Goal: Task Accomplishment & Management: Manage account settings

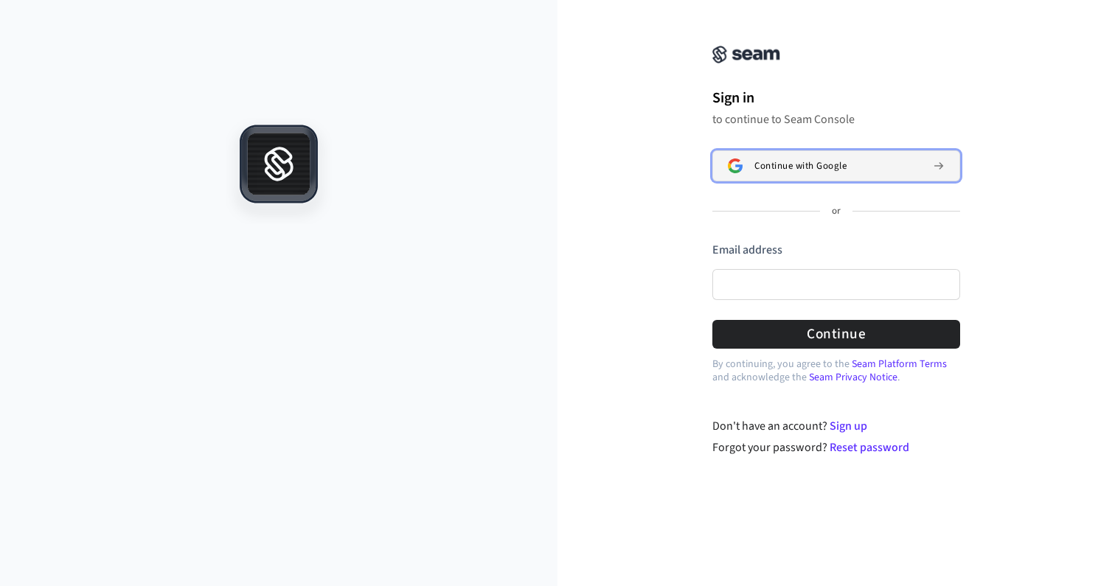
click at [794, 170] on span "Continue with Google" at bounding box center [800, 166] width 92 height 12
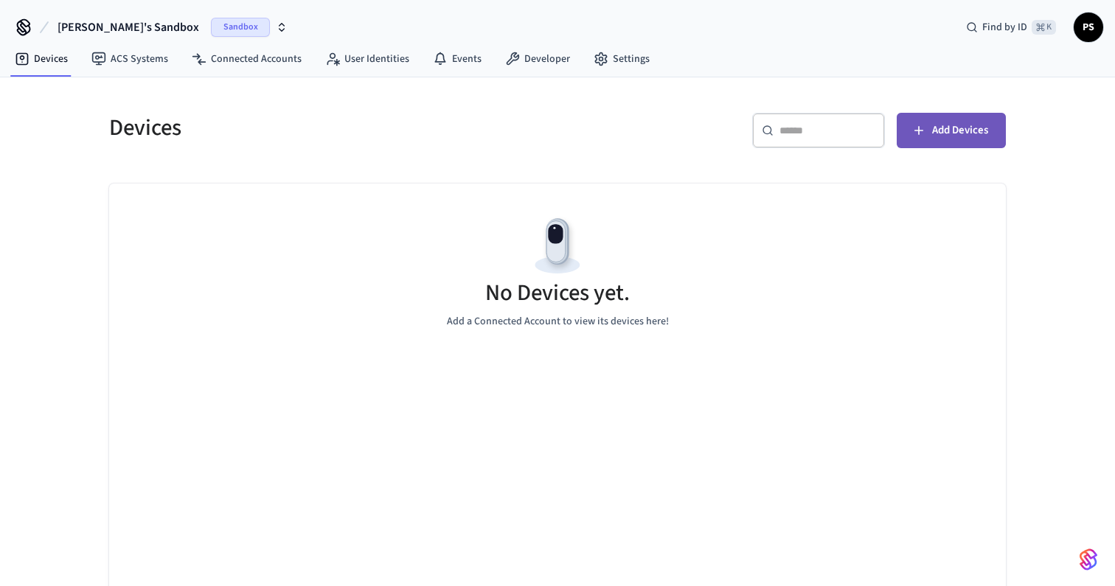
click at [1001, 139] on button "Add Devices" at bounding box center [951, 130] width 109 height 35
click at [195, 17] on button "[PERSON_NAME]'s Sandbox Sandbox" at bounding box center [172, 27] width 239 height 31
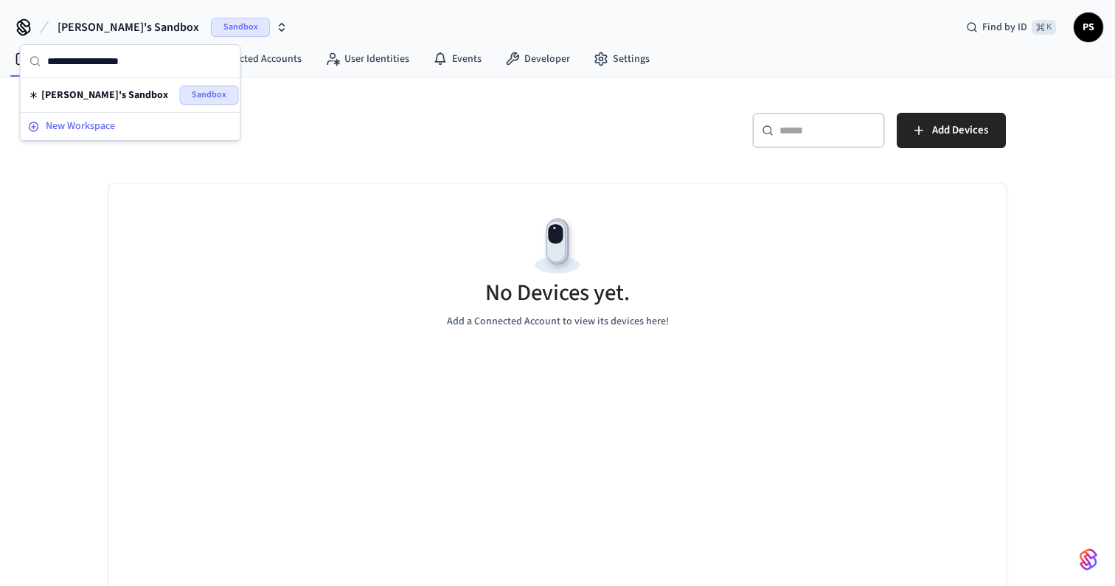
click at [114, 126] on span "New Workspace" at bounding box center [80, 126] width 69 height 15
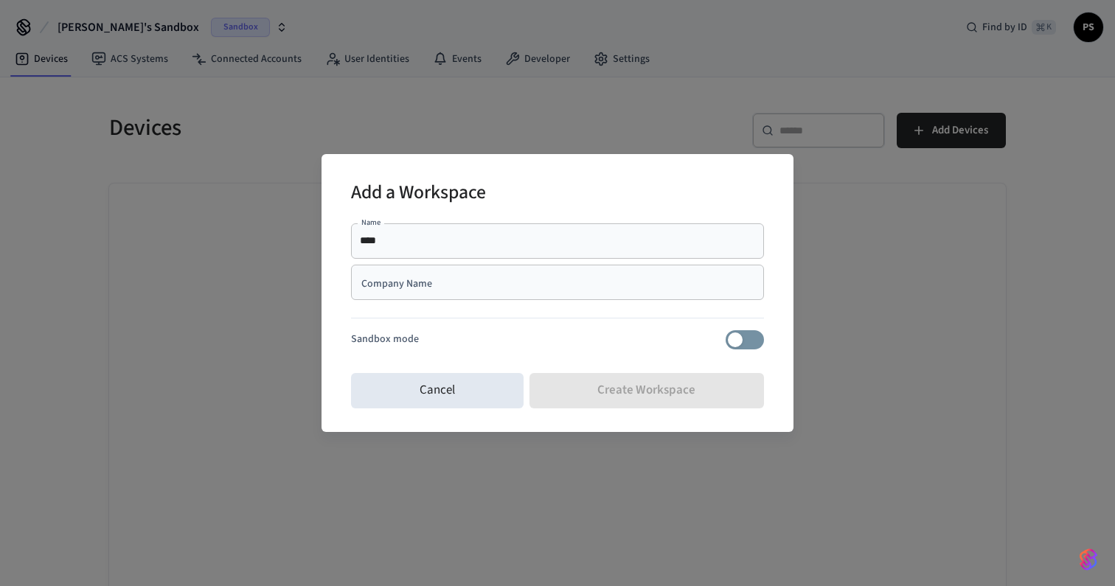
click at [508, 296] on div "Company Name" at bounding box center [557, 282] width 413 height 35
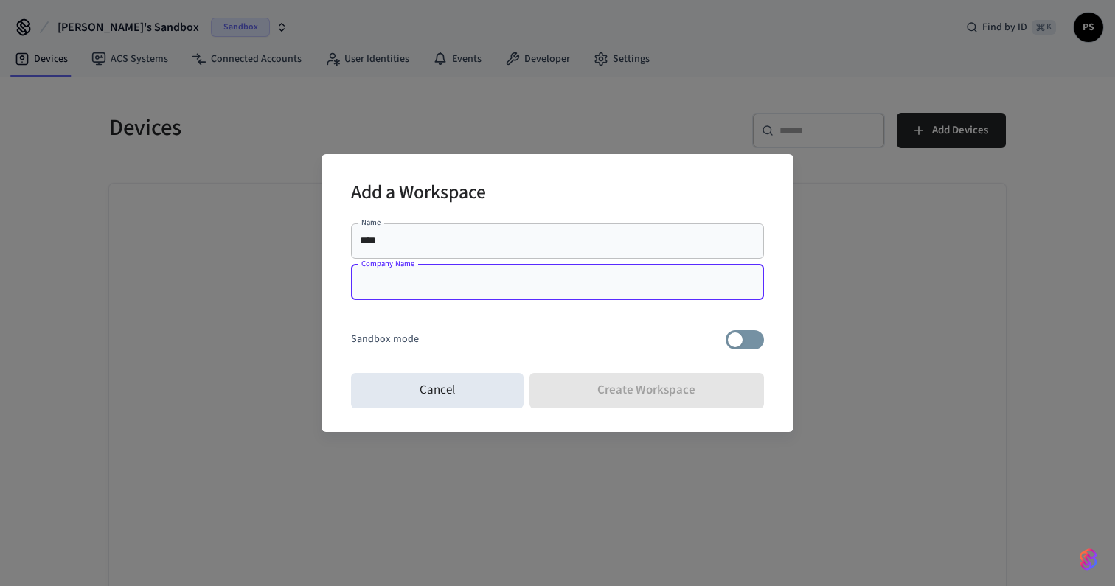
click at [507, 259] on div "Name **** Name" at bounding box center [557, 243] width 413 height 41
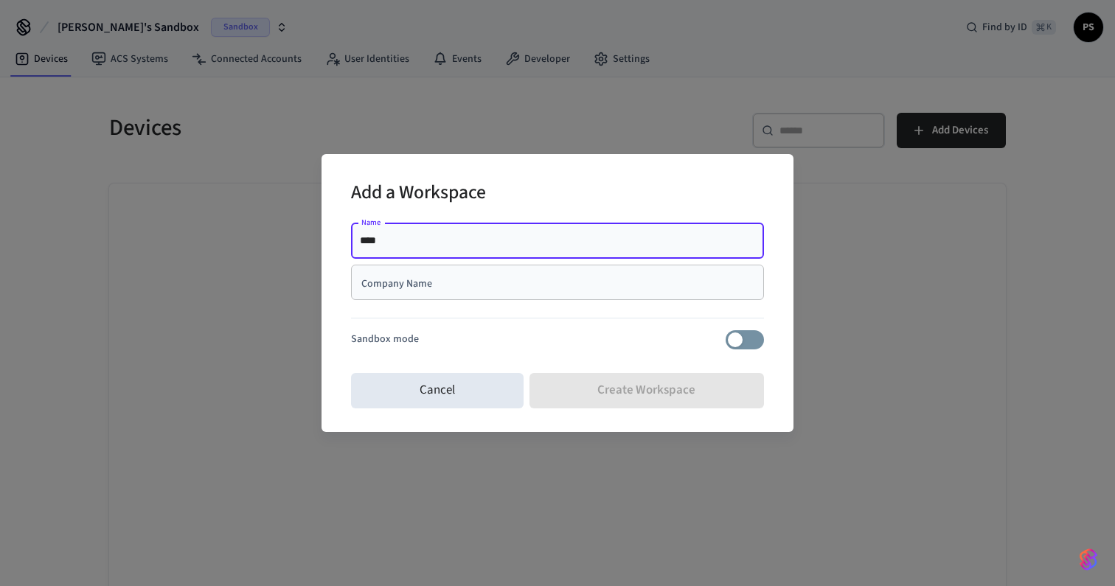
click at [507, 247] on input "****" at bounding box center [557, 241] width 395 height 15
type input "*******"
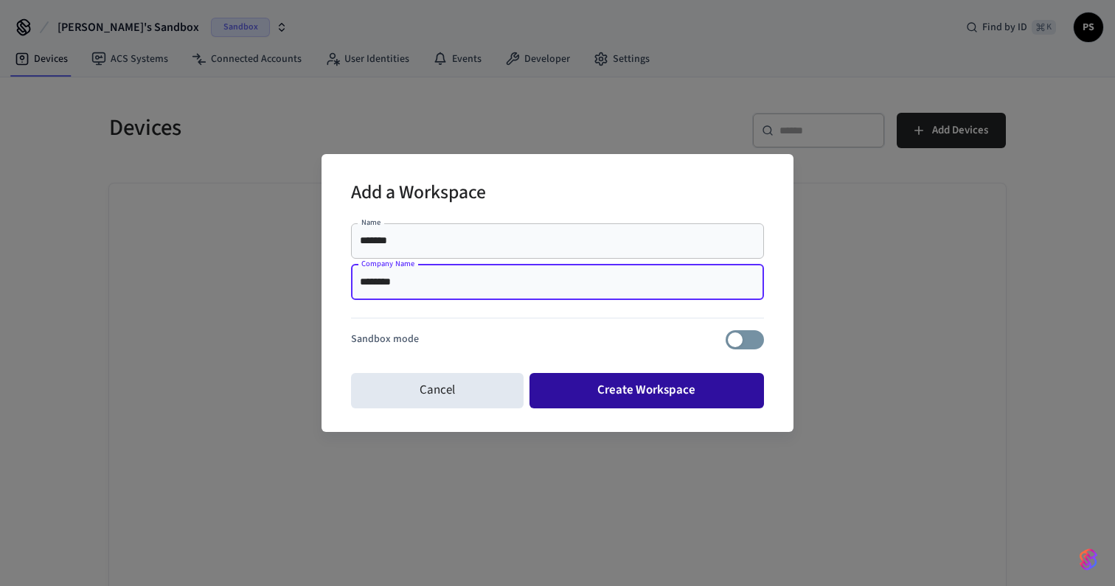
type input "********"
click at [601, 382] on button "Create Workspace" at bounding box center [647, 390] width 235 height 35
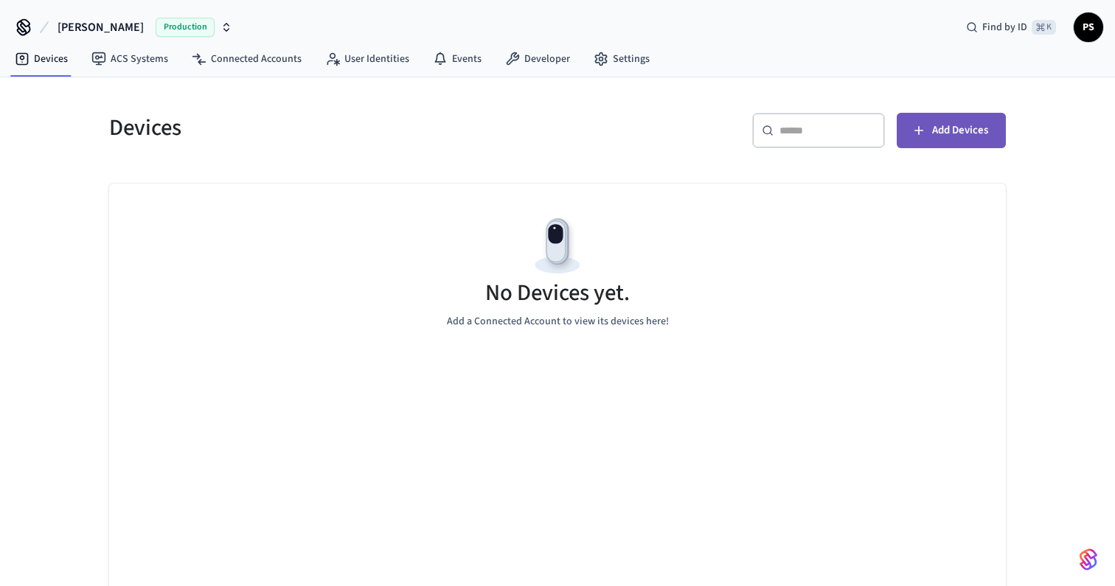
click at [960, 126] on span "Add Devices" at bounding box center [960, 130] width 56 height 19
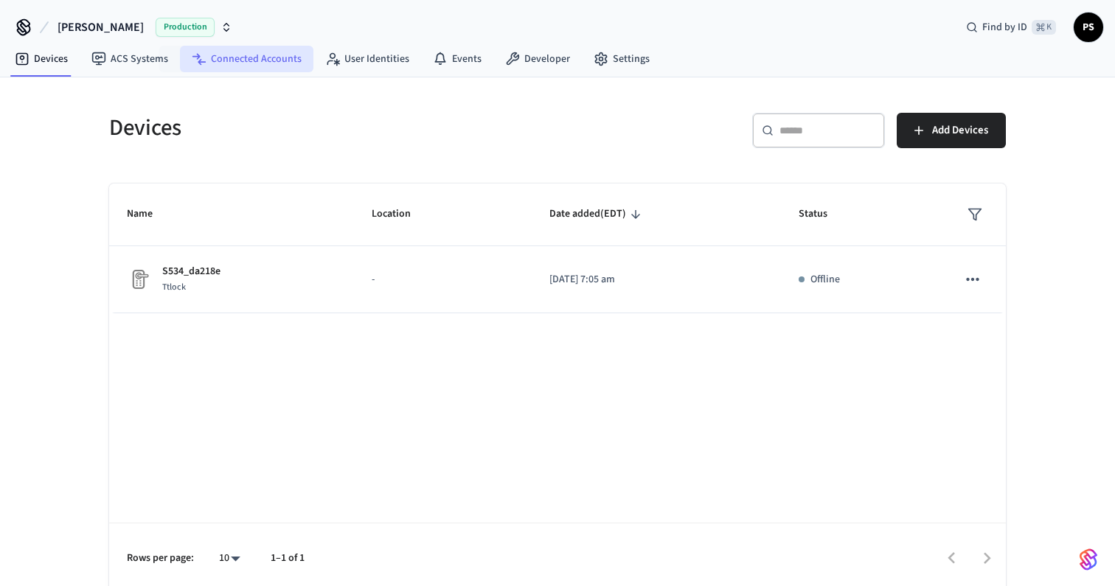
click at [232, 58] on link "Connected Accounts" at bounding box center [246, 59] width 133 height 27
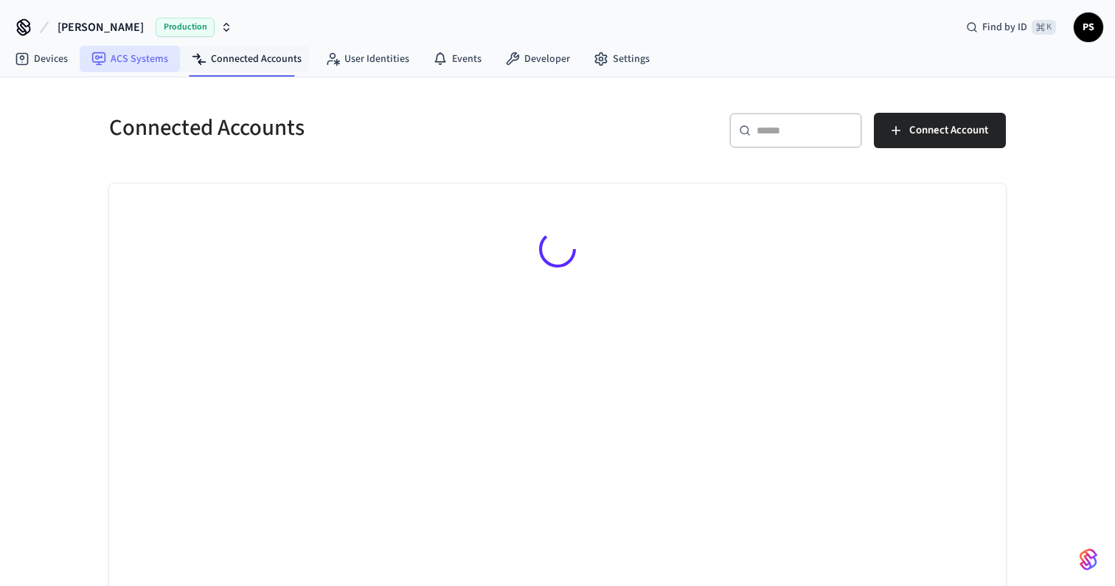
click at [156, 58] on link "ACS Systems" at bounding box center [130, 59] width 100 height 27
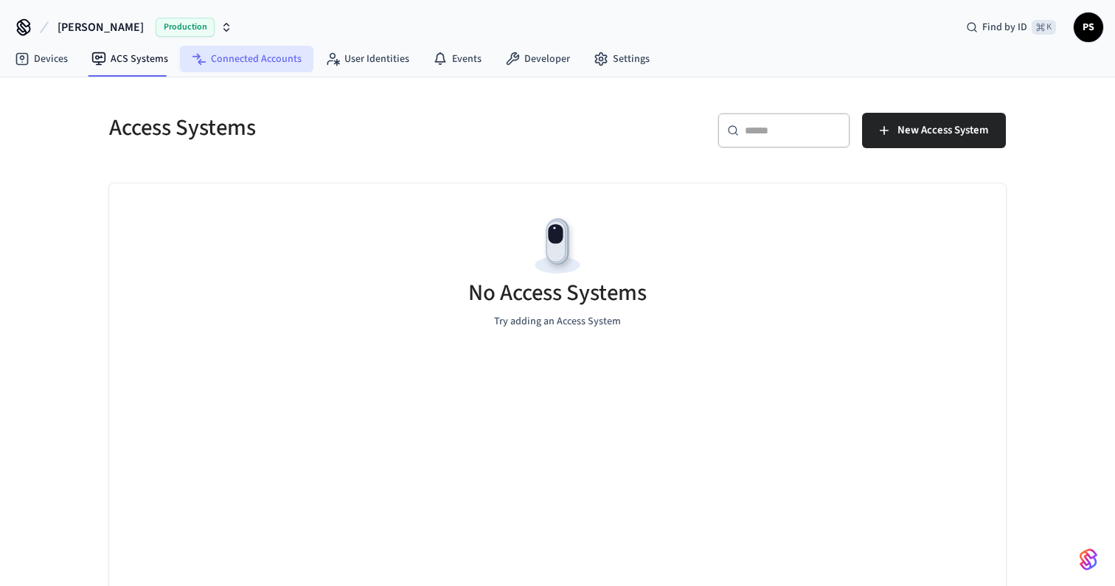
click at [209, 66] on link "Connected Accounts" at bounding box center [246, 59] width 133 height 27
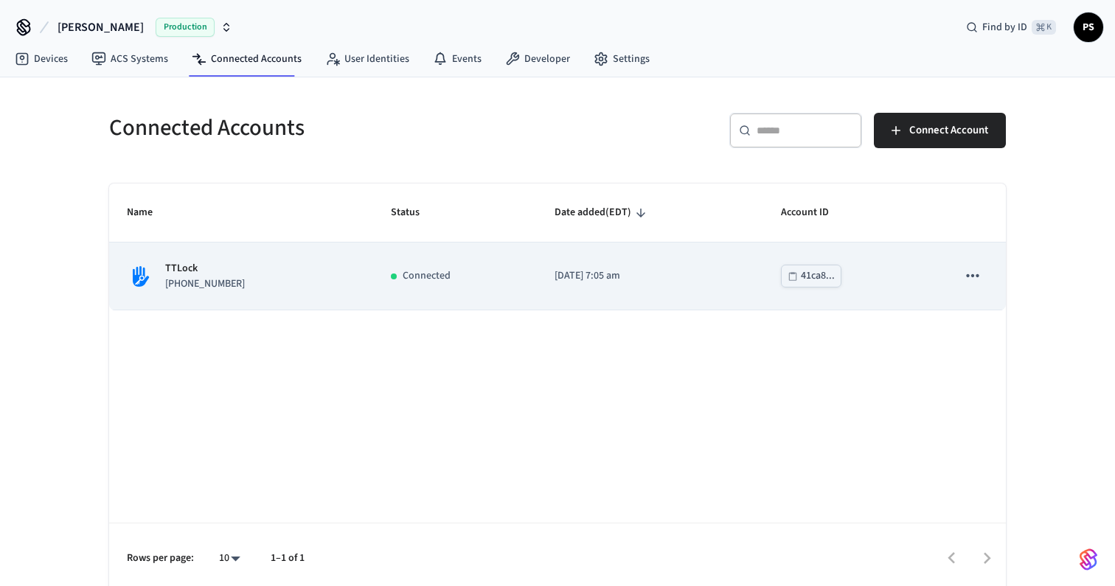
click at [290, 290] on div "TTLock [PHONE_NUMBER]" at bounding box center [241, 276] width 229 height 31
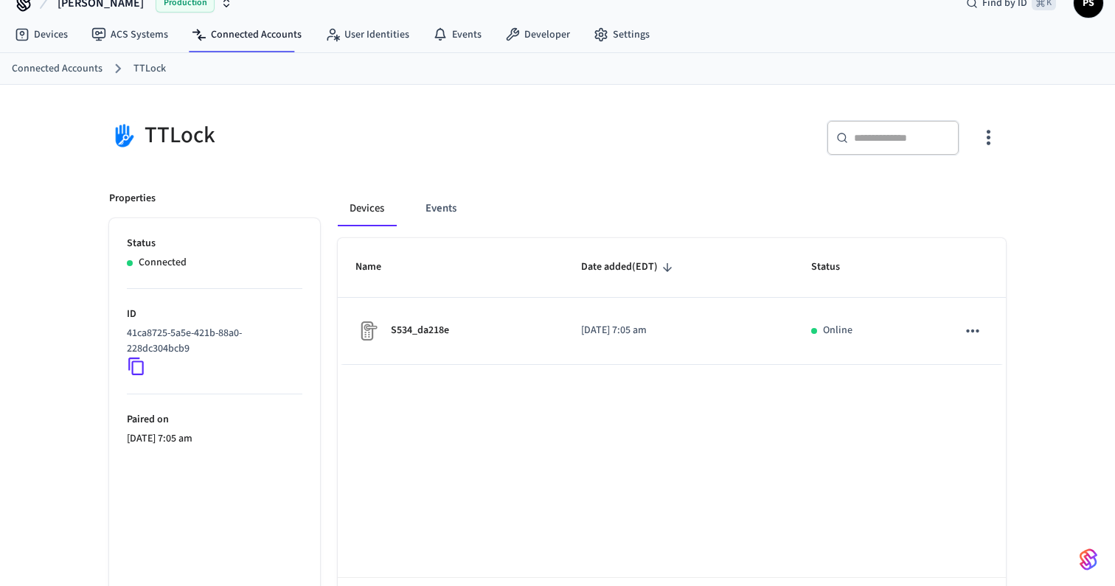
scroll to position [39, 0]
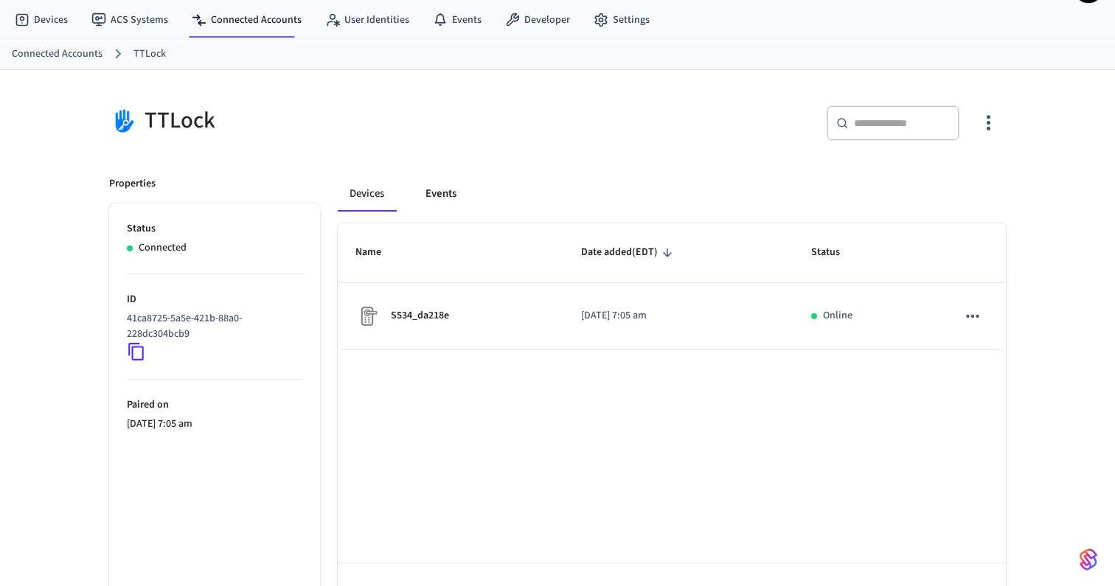
click at [432, 195] on button "Events" at bounding box center [441, 193] width 55 height 35
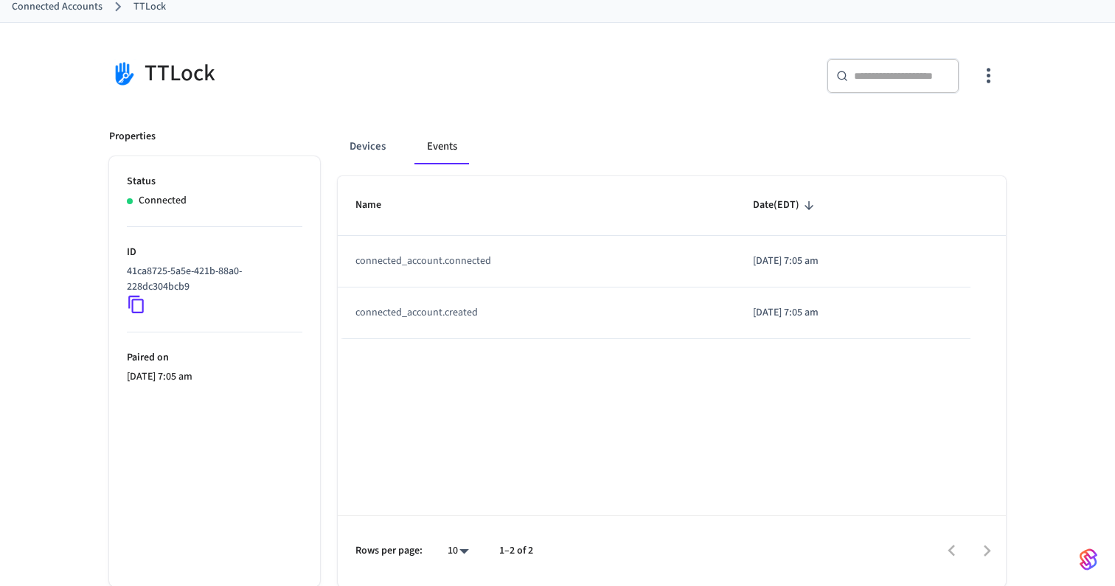
scroll to position [0, 0]
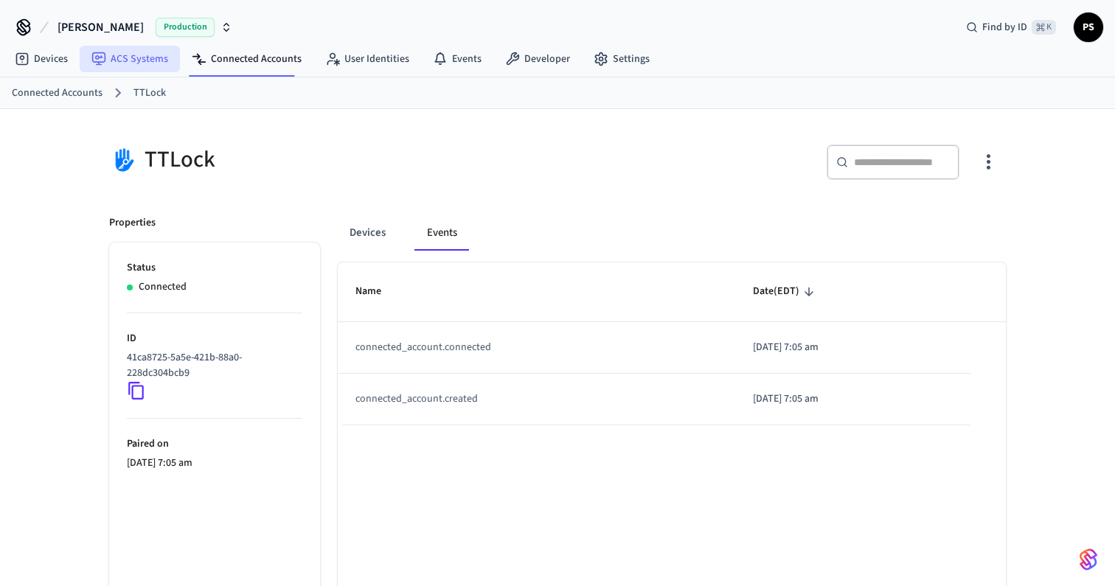
click at [145, 49] on link "ACS Systems" at bounding box center [130, 59] width 100 height 27
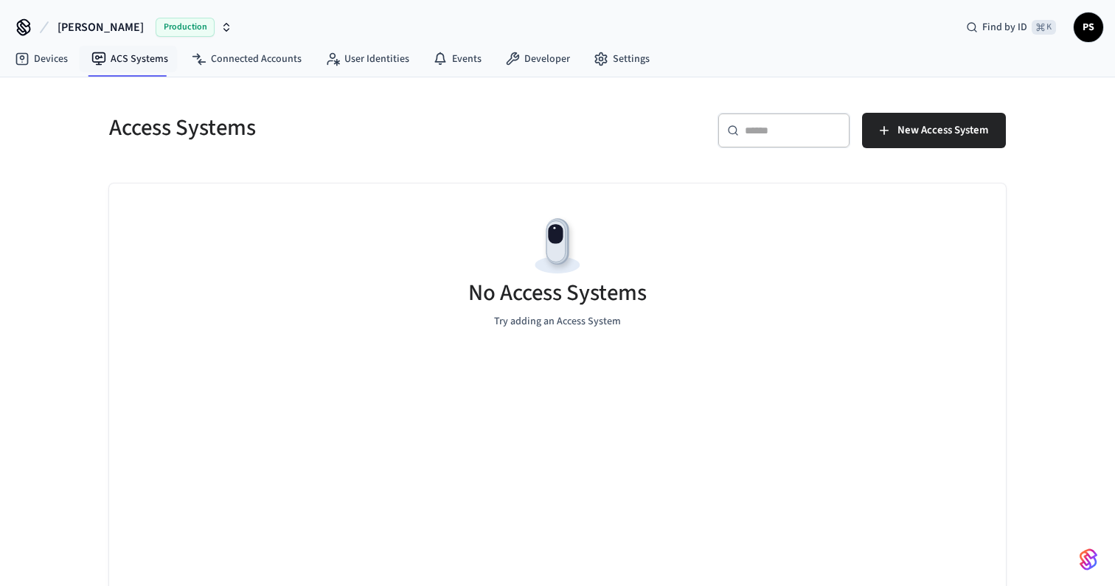
click at [53, 45] on nav "Devices ACS Systems Connected Accounts User Identities Events Developer Settings" at bounding box center [332, 60] width 659 height 34
click at [52, 50] on link "Devices" at bounding box center [41, 59] width 77 height 27
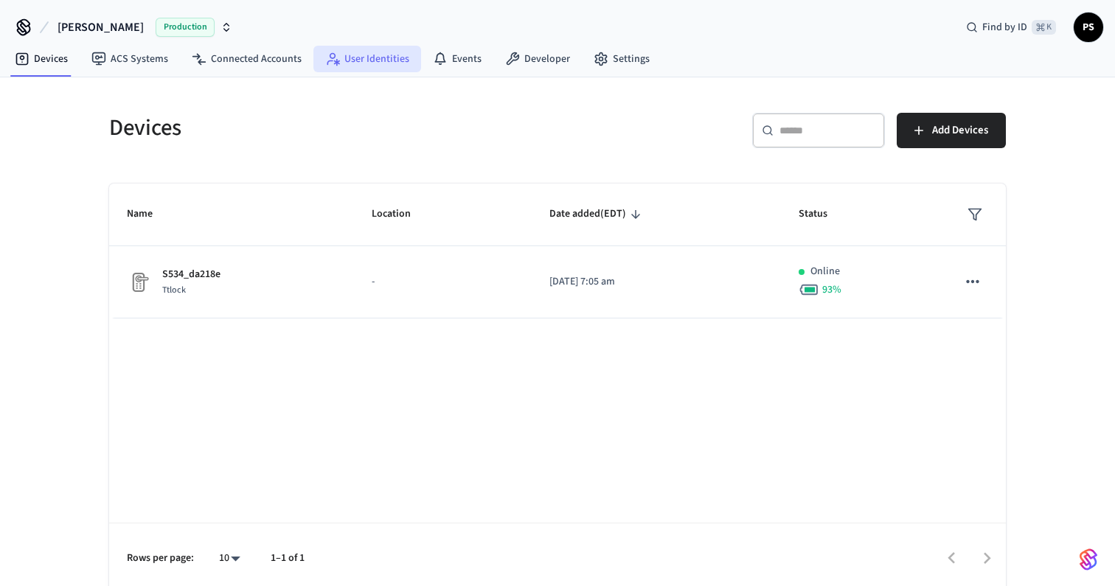
click at [367, 60] on link "User Identities" at bounding box center [367, 59] width 108 height 27
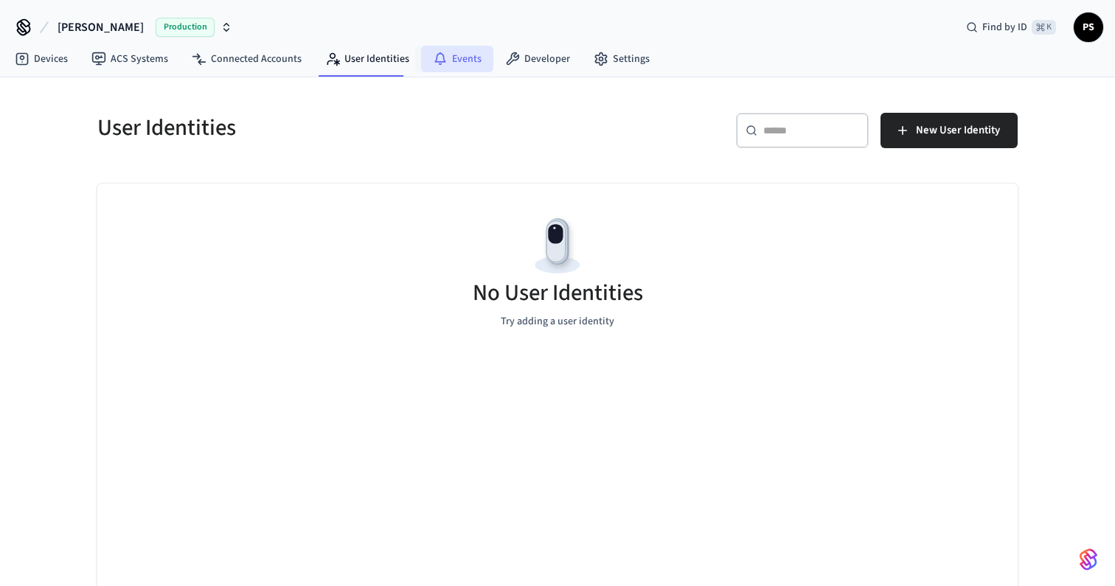
click at [446, 69] on link "Events" at bounding box center [457, 59] width 72 height 27
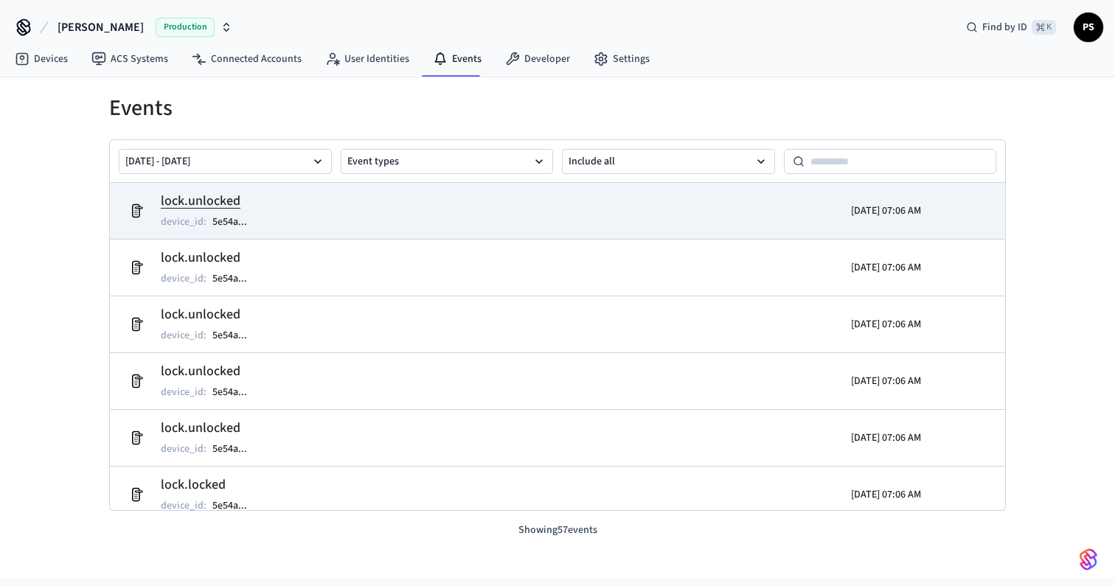
click at [364, 221] on td "lock.unlocked device_id : 5e54a ..." at bounding box center [412, 210] width 581 height 41
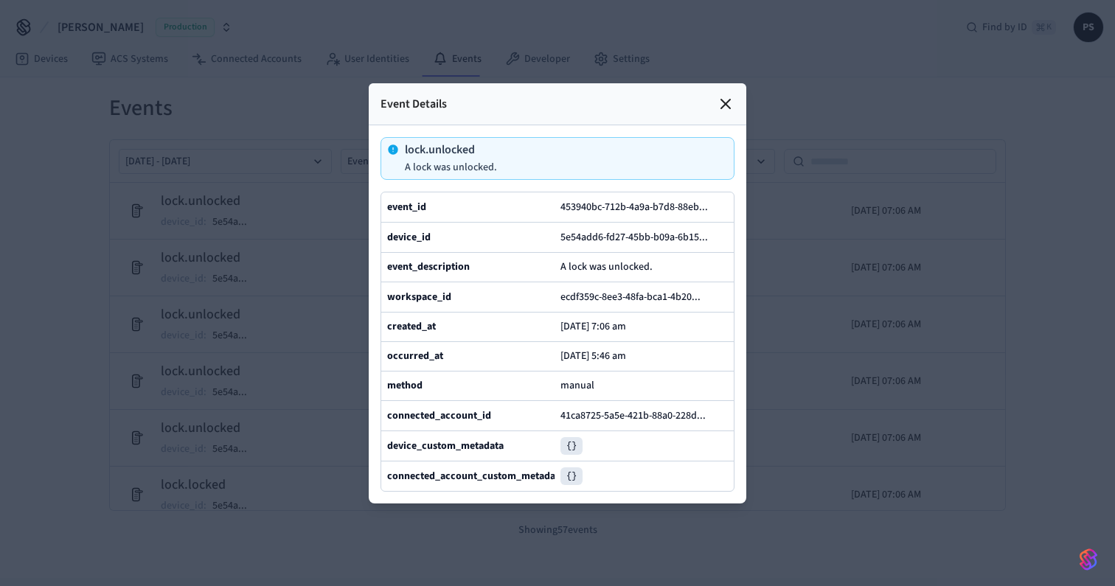
click at [725, 107] on icon at bounding box center [726, 104] width 18 height 18
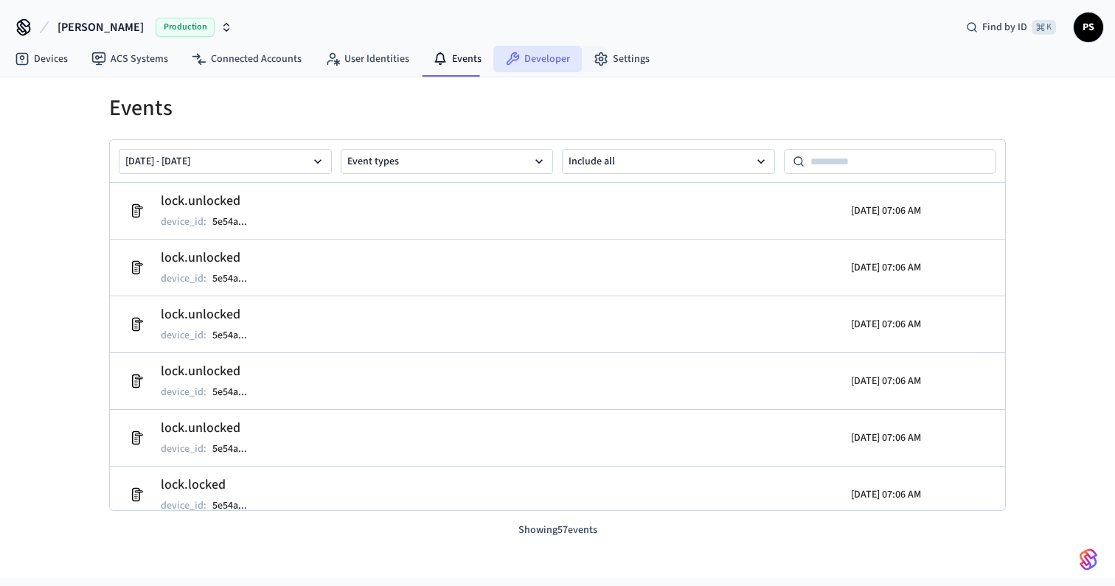
click at [546, 58] on link "Developer" at bounding box center [537, 59] width 89 height 27
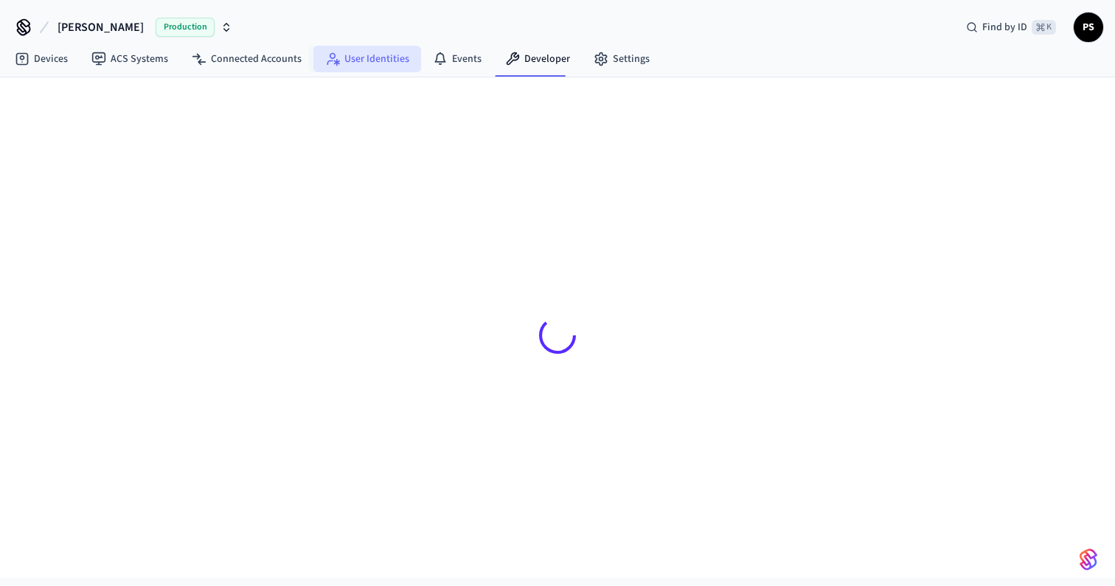
click at [367, 63] on link "User Identities" at bounding box center [367, 59] width 108 height 27
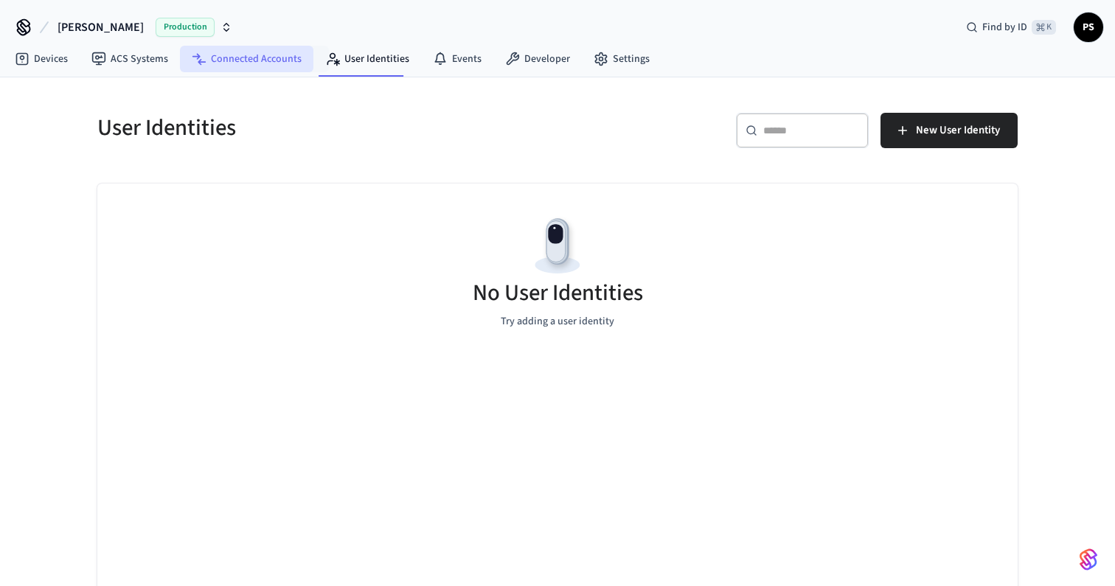
click at [272, 63] on link "Connected Accounts" at bounding box center [246, 59] width 133 height 27
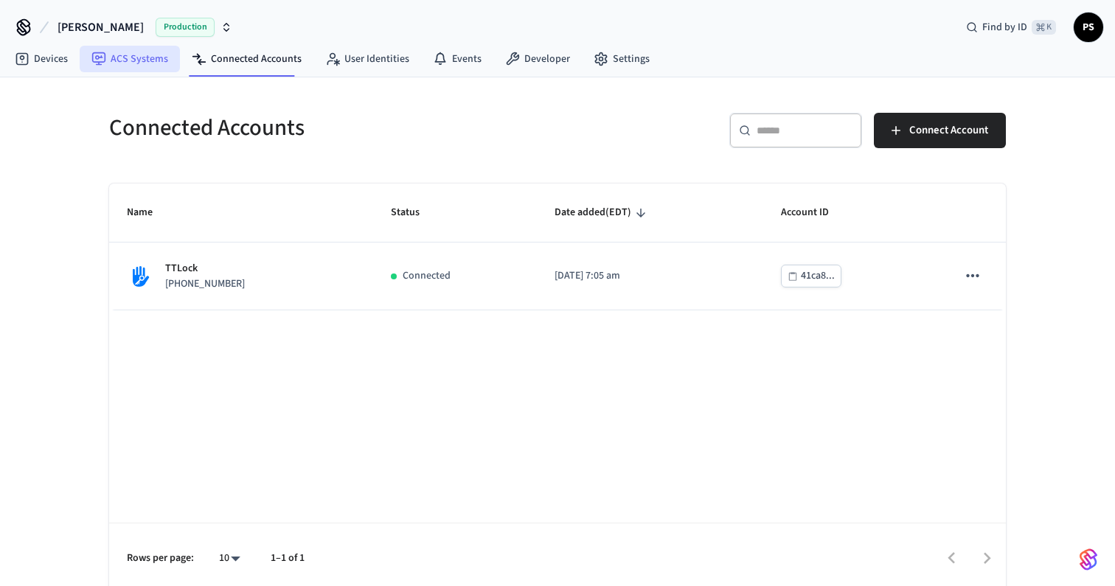
click at [138, 66] on link "ACS Systems" at bounding box center [130, 59] width 100 height 27
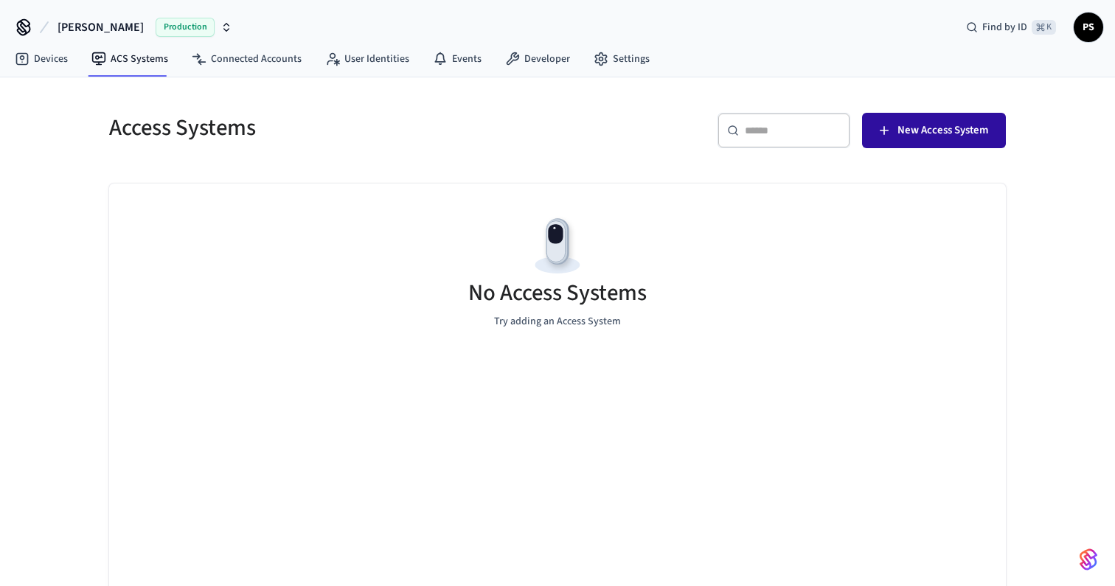
click at [956, 139] on span "New Access System" at bounding box center [943, 130] width 91 height 19
click at [76, 63] on link "Devices" at bounding box center [41, 59] width 77 height 27
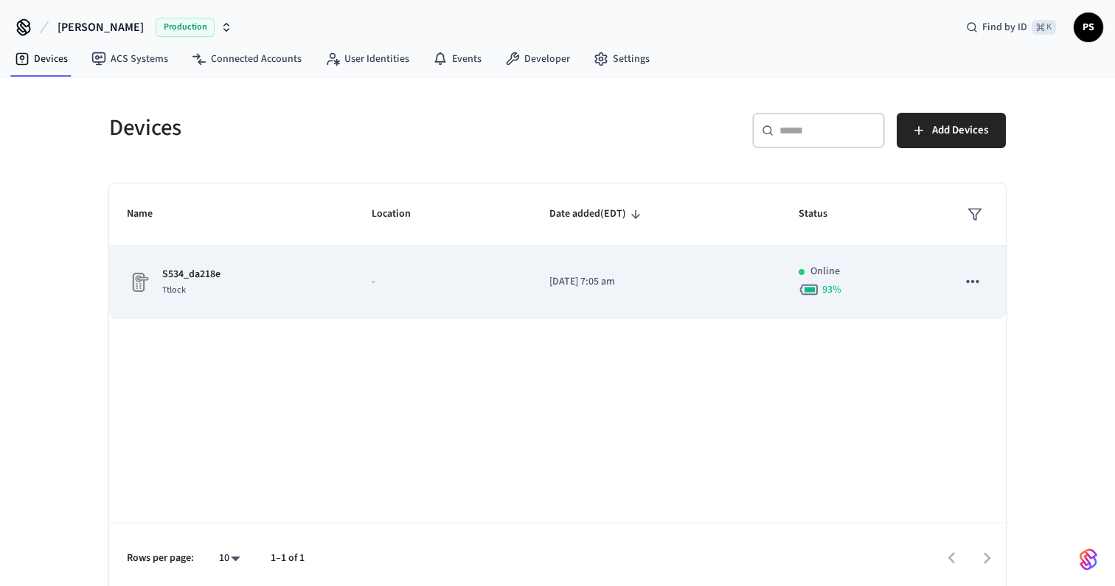
click at [308, 277] on div "S534_da218e Ttlock" at bounding box center [231, 282] width 209 height 31
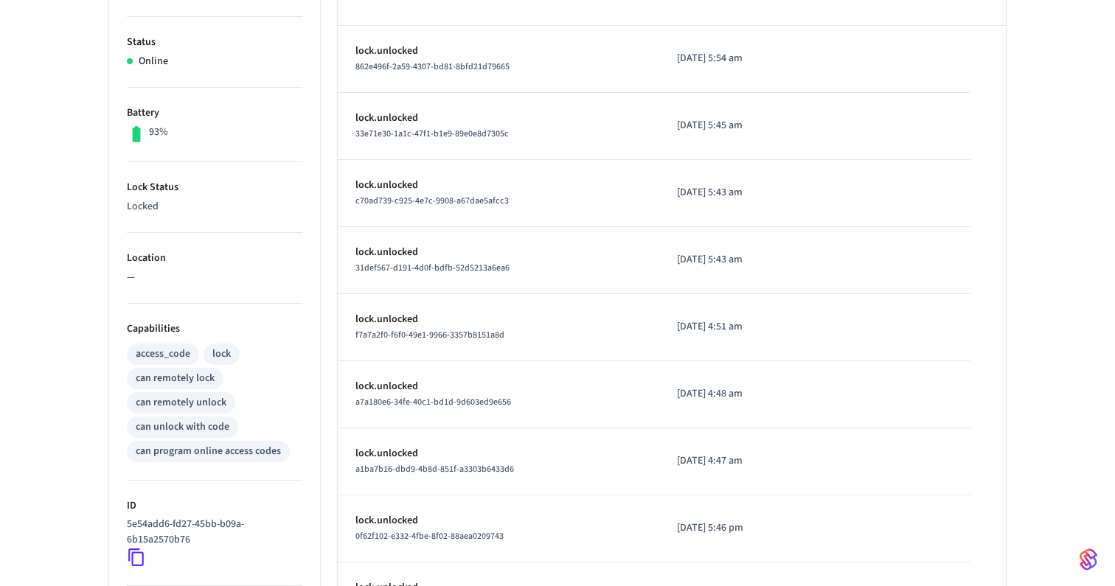
scroll to position [319, 0]
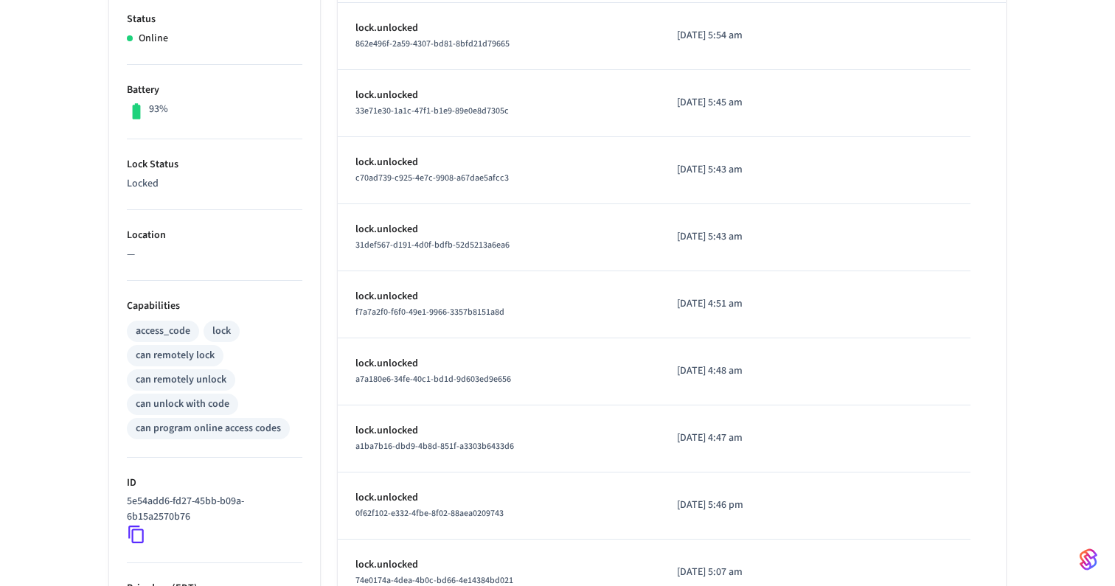
click at [218, 332] on div "lock" at bounding box center [221, 331] width 18 height 15
click at [240, 333] on div "access_code lock can remotely lock can remotely unlock can unlock with code can…" at bounding box center [215, 379] width 176 height 122
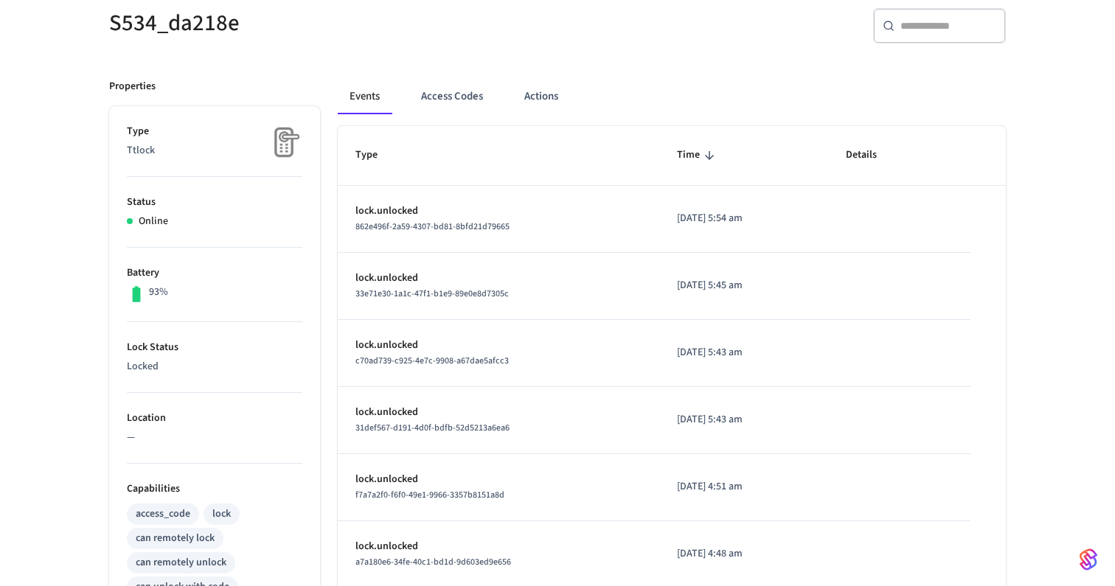
scroll to position [0, 0]
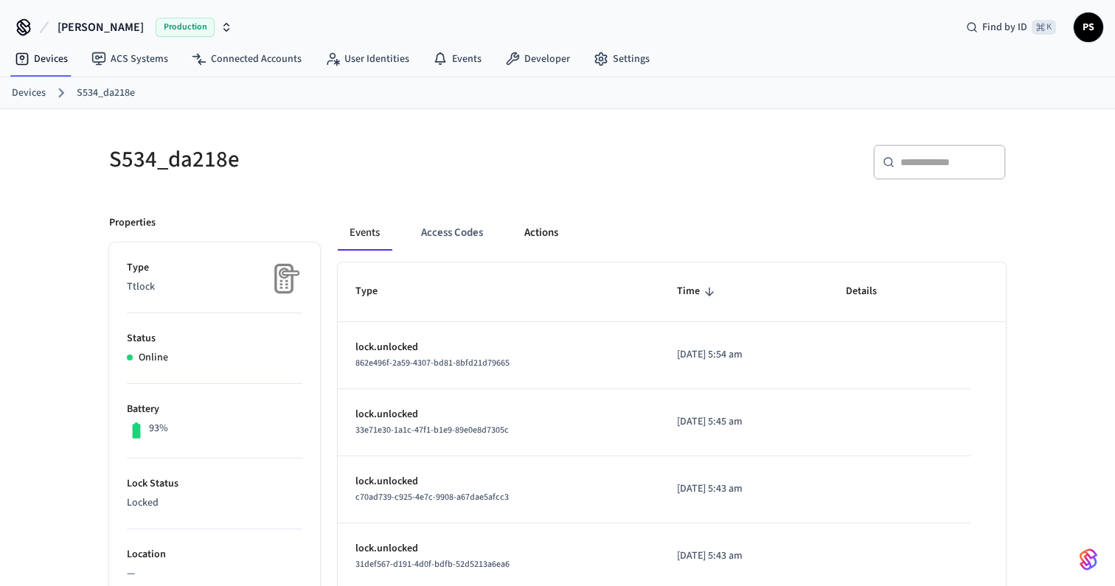
click at [543, 226] on button "Actions" at bounding box center [542, 232] width 58 height 35
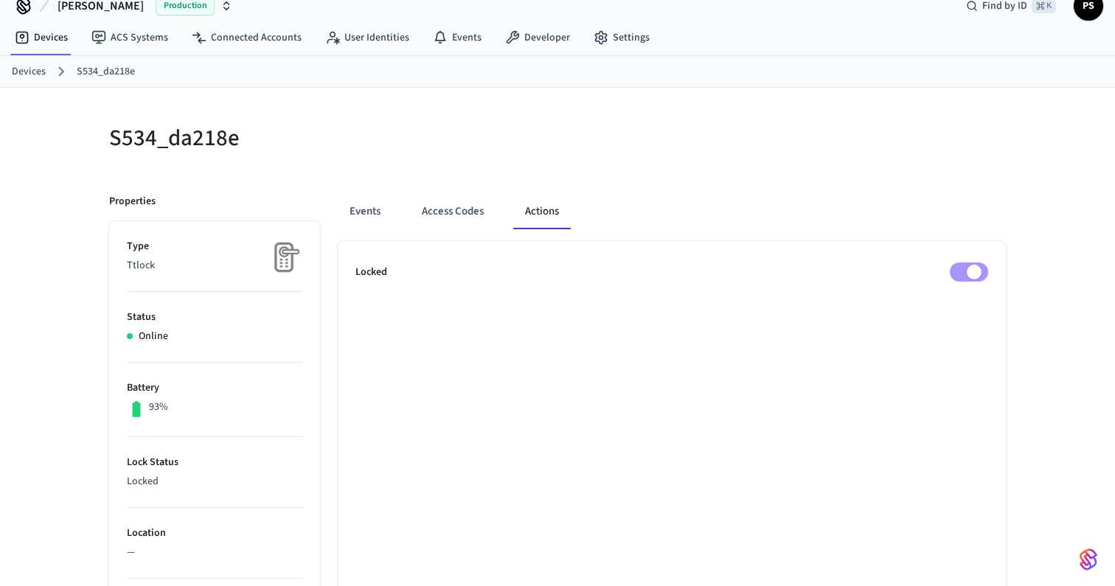
scroll to position [44, 0]
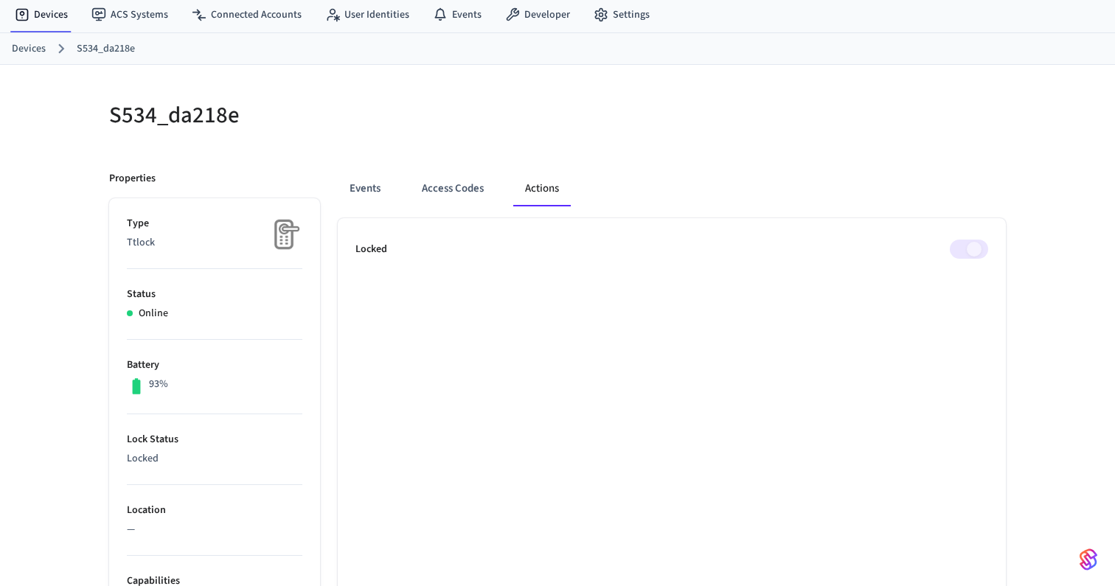
click at [979, 249] on span at bounding box center [969, 249] width 38 height 19
click at [978, 247] on span at bounding box center [969, 249] width 38 height 19
click at [238, 10] on link "Connected Accounts" at bounding box center [246, 14] width 133 height 27
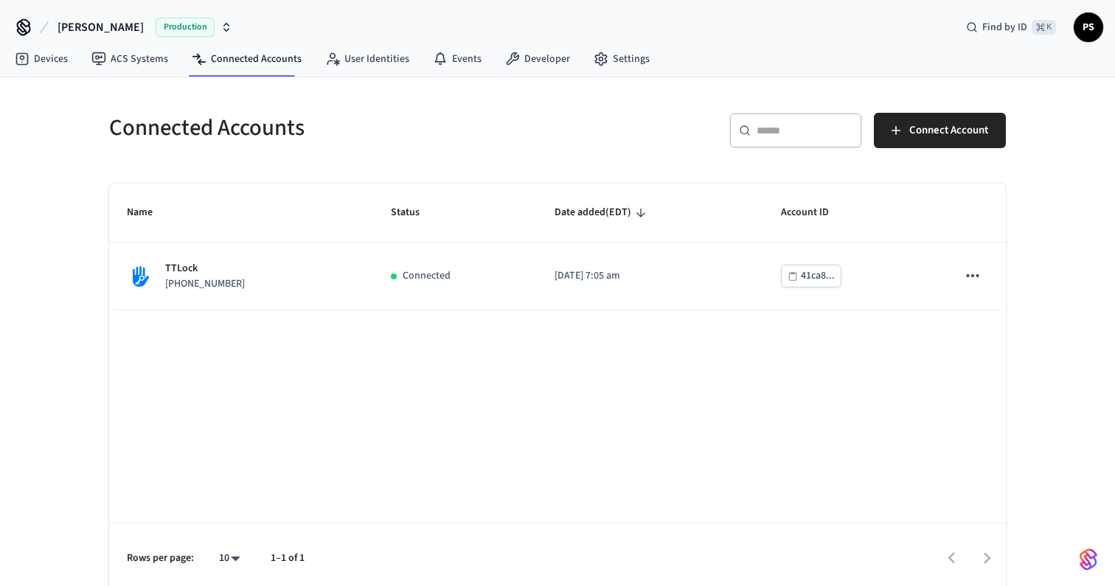
scroll to position [7, 0]
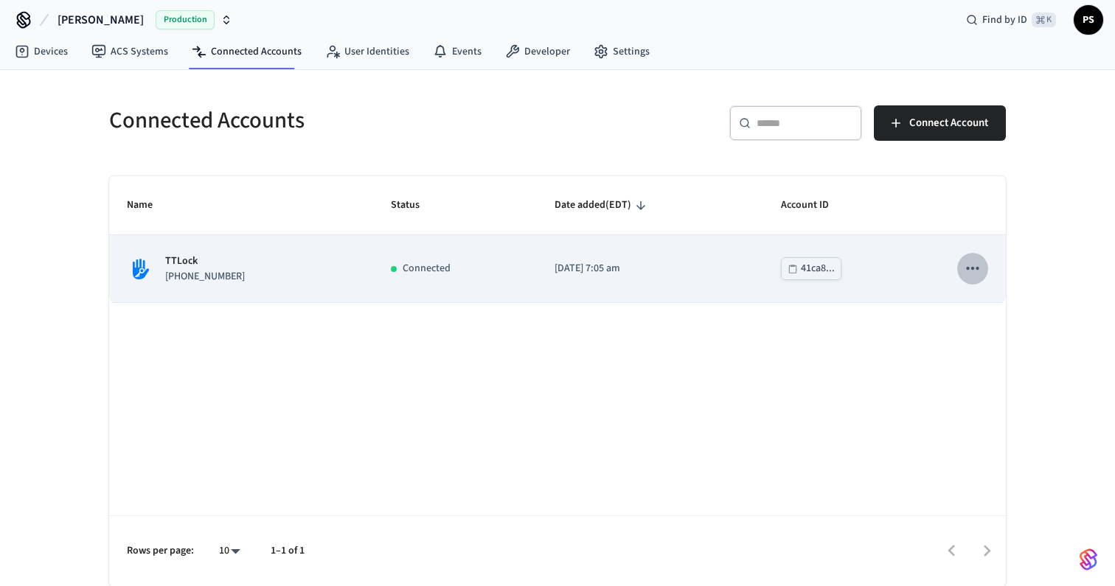
click at [973, 267] on icon "sticky table" at bounding box center [972, 268] width 19 height 19
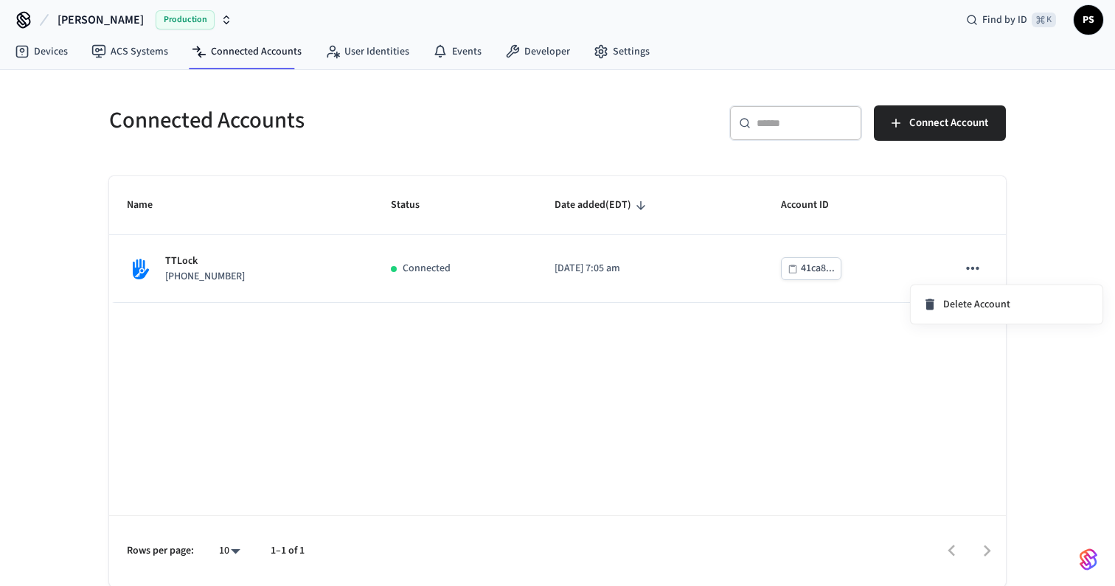
click at [820, 345] on div at bounding box center [557, 293] width 1115 height 586
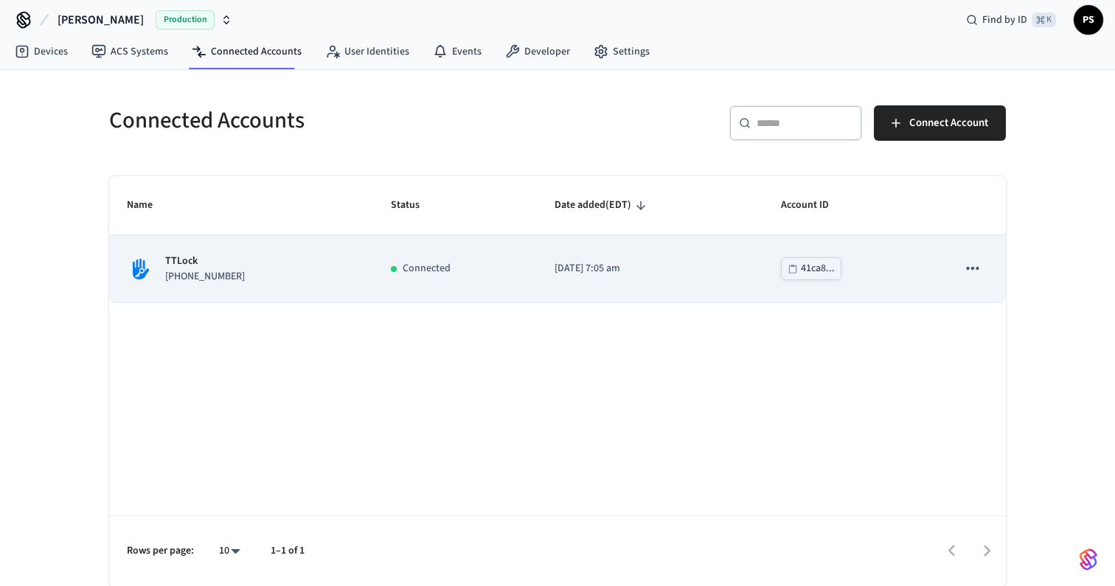
click at [812, 263] on div "41ca8..." at bounding box center [818, 269] width 34 height 18
click at [305, 257] on div "TTLock [PHONE_NUMBER]" at bounding box center [241, 269] width 229 height 31
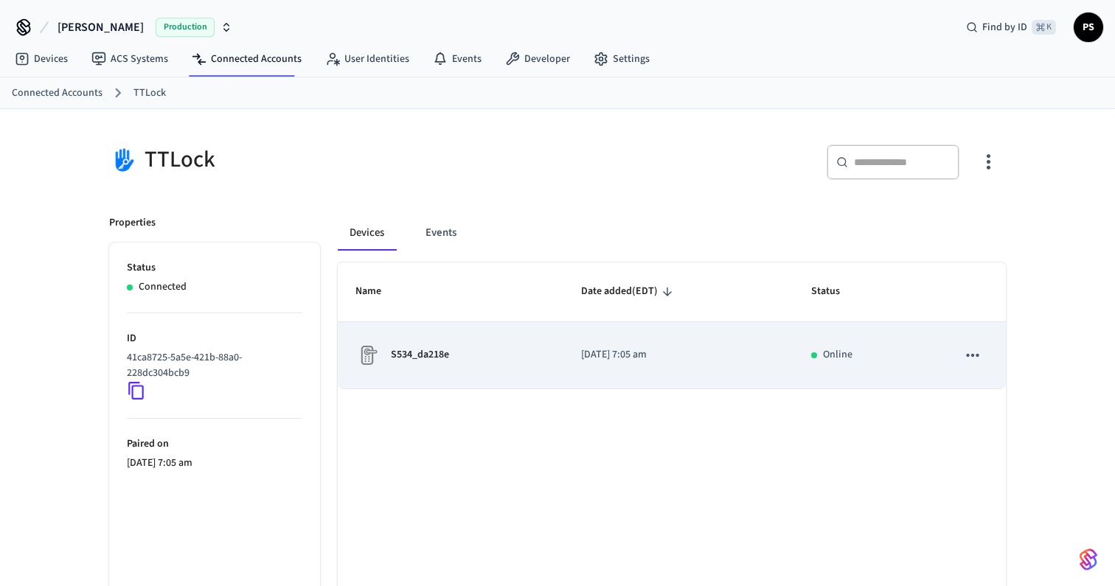
click at [441, 340] on td "S534_da218e" at bounding box center [451, 355] width 226 height 67
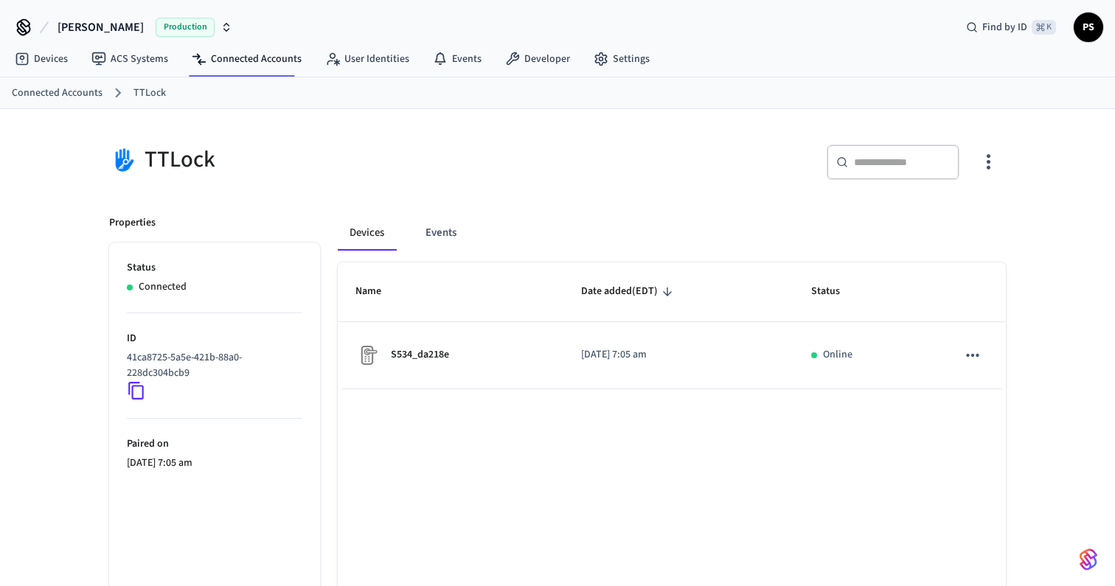
click at [993, 164] on icon "button" at bounding box center [988, 161] width 23 height 23
click at [973, 218] on span "Sync Account" at bounding box center [947, 222] width 60 height 15
click at [483, 415] on div at bounding box center [557, 293] width 1115 height 586
click at [117, 94] on icon at bounding box center [118, 94] width 6 height 10
click at [114, 94] on icon at bounding box center [117, 92] width 19 height 19
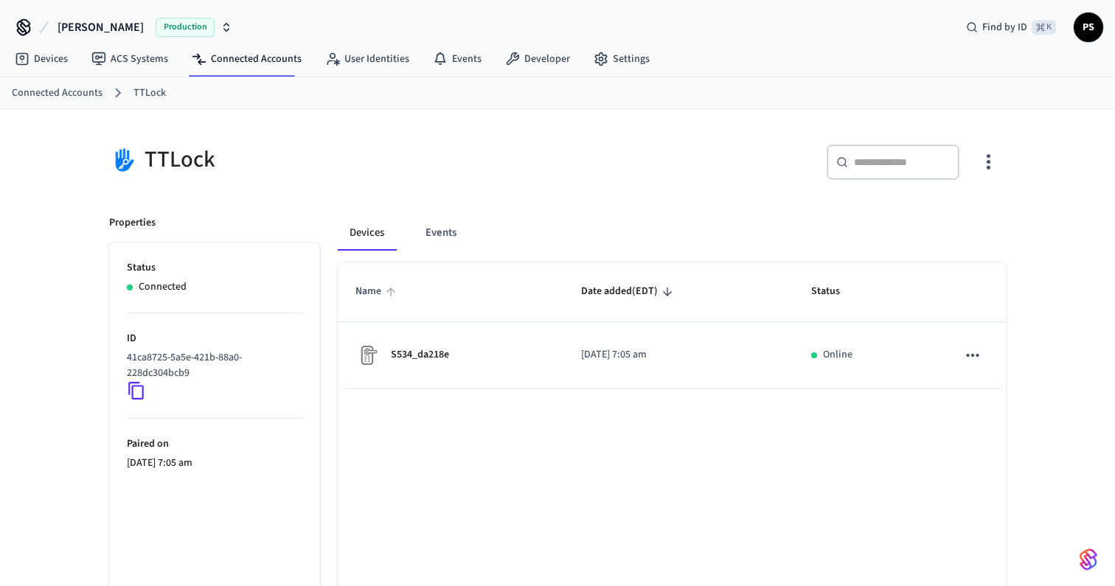
click at [397, 288] on icon "sticky table" at bounding box center [390, 291] width 13 height 13
click at [375, 57] on link "User Identities" at bounding box center [367, 59] width 108 height 27
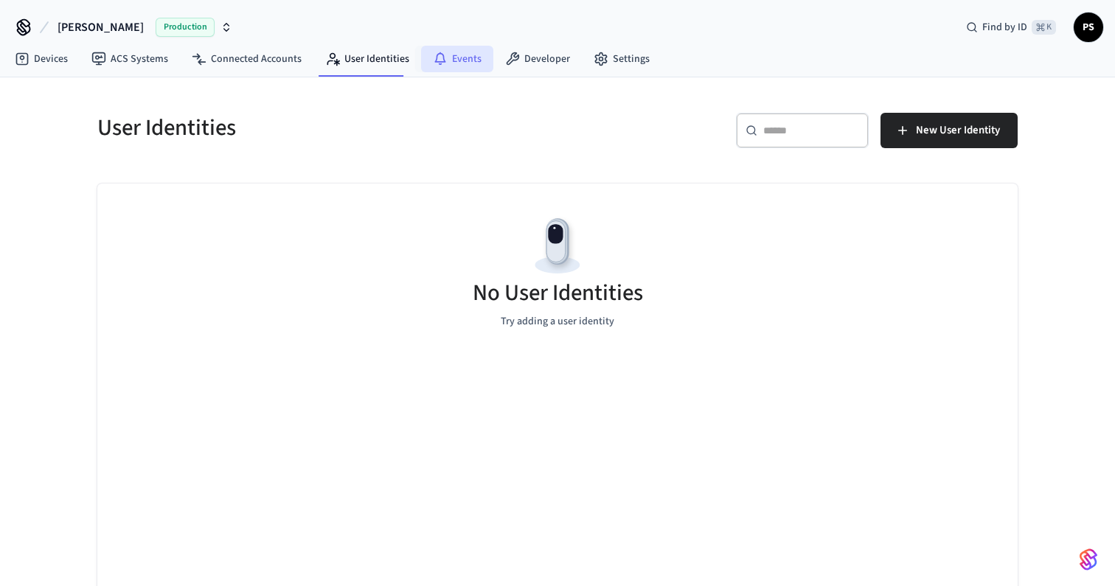
click at [461, 58] on link "Events" at bounding box center [457, 59] width 72 height 27
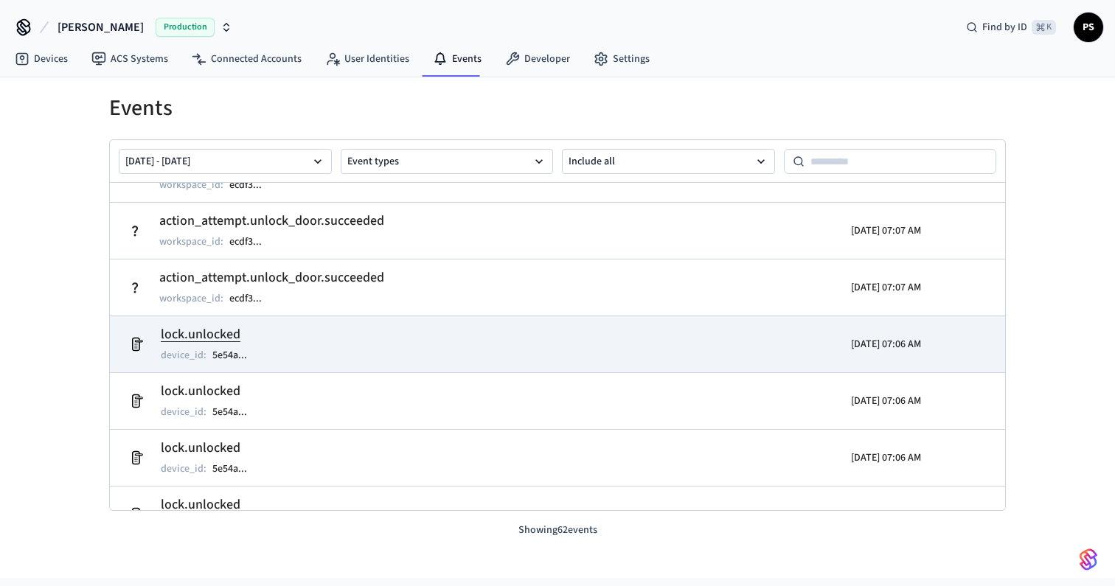
scroll to position [162, 0]
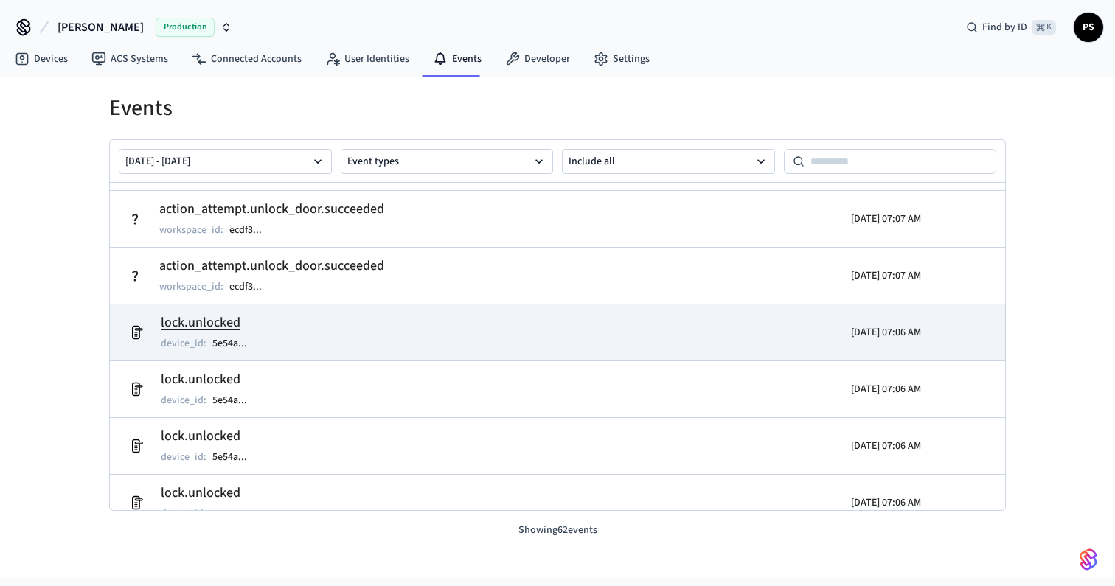
click at [254, 325] on h2 "lock.unlocked" at bounding box center [211, 323] width 101 height 21
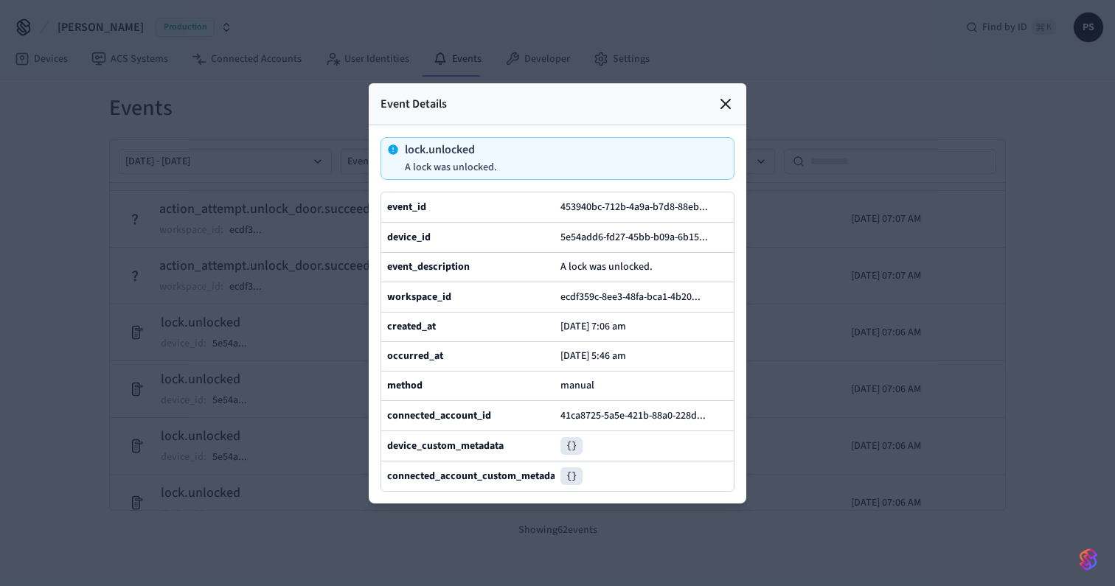
click at [728, 107] on icon at bounding box center [726, 104] width 18 height 18
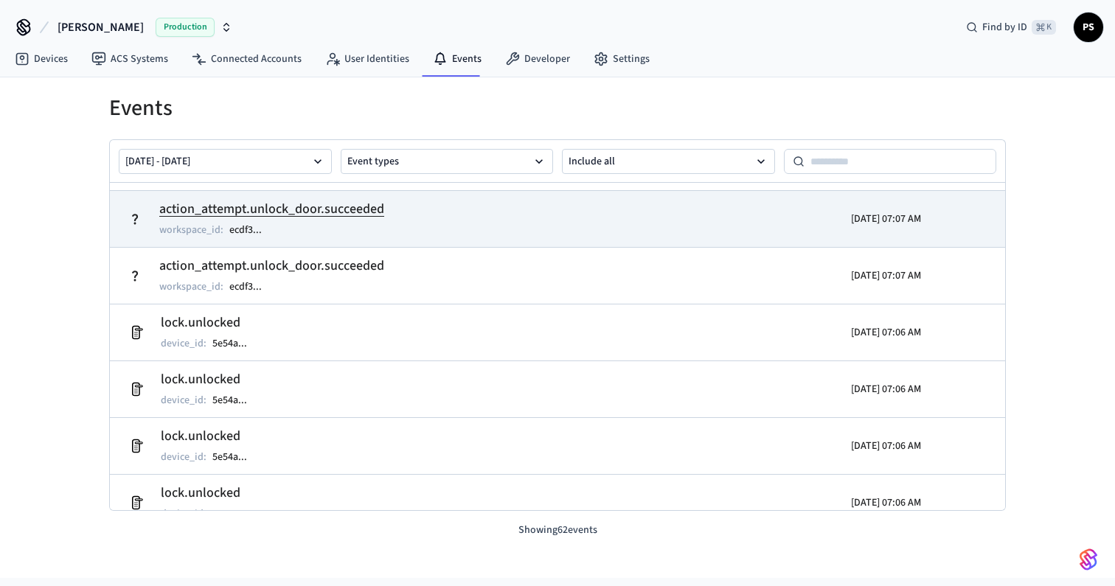
scroll to position [0, 0]
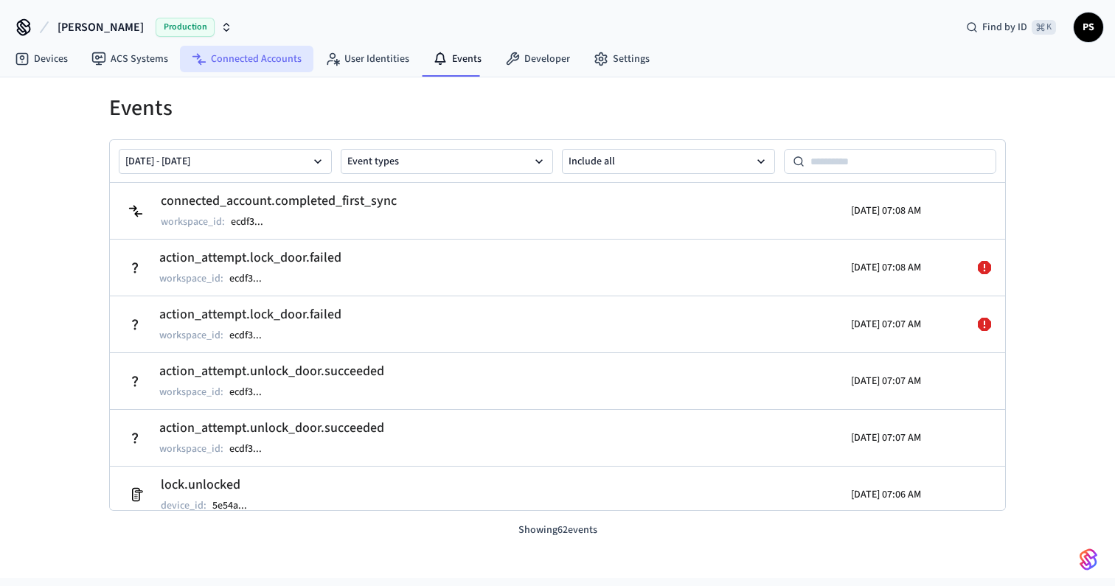
click at [258, 60] on link "Connected Accounts" at bounding box center [246, 59] width 133 height 27
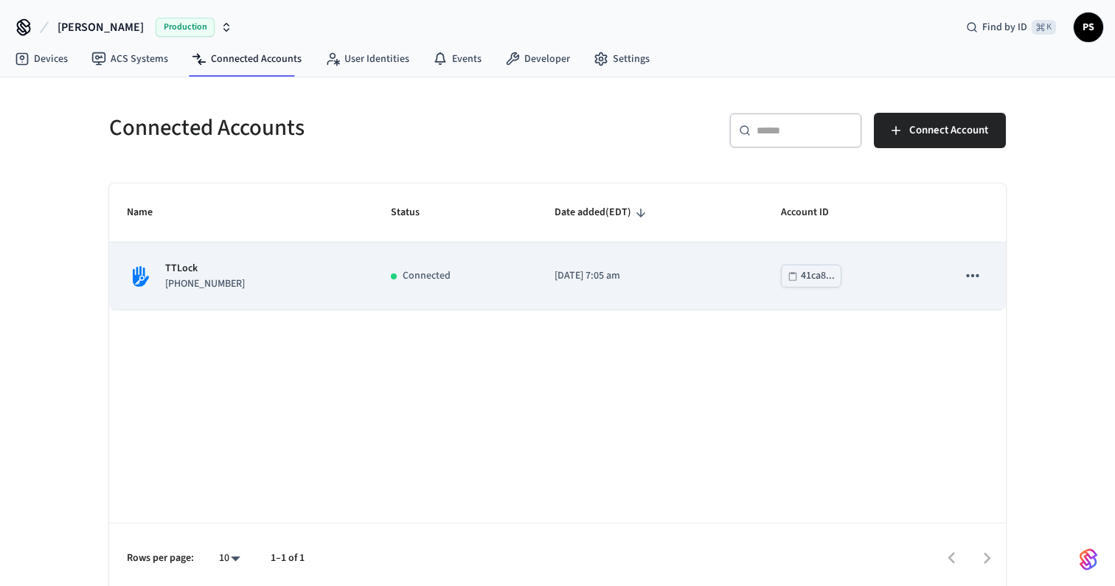
click at [321, 282] on div "TTLock [PHONE_NUMBER]" at bounding box center [241, 276] width 229 height 31
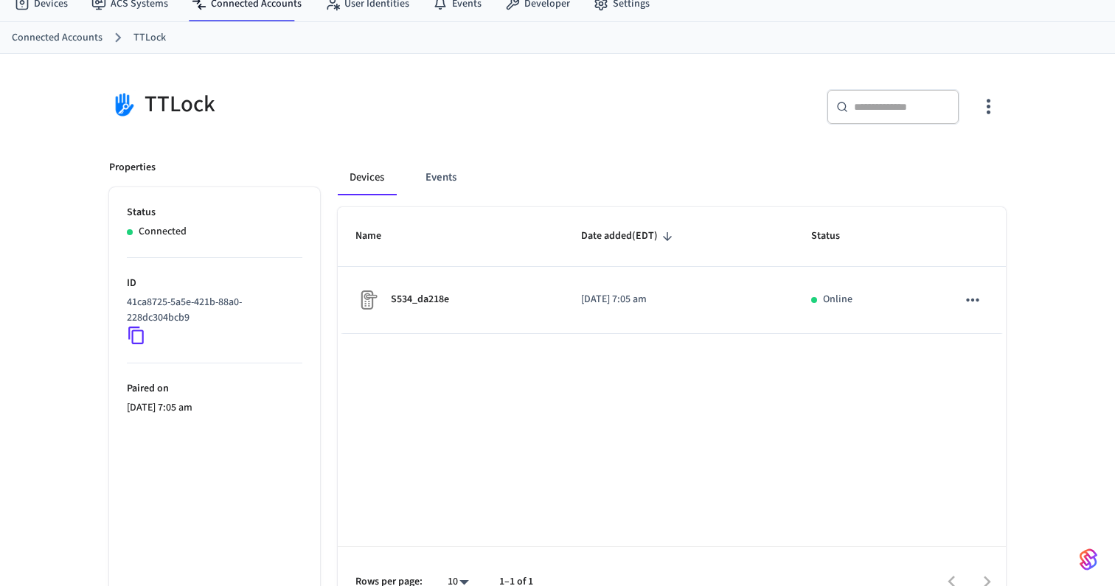
scroll to position [80, 0]
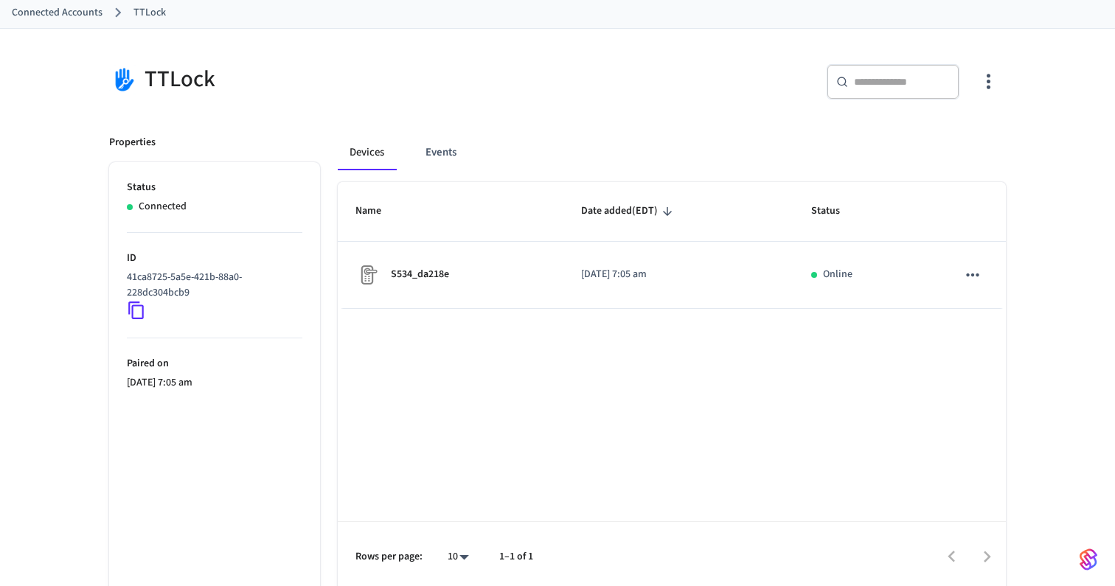
click at [497, 321] on div "Name Date added (EDT) Status S534_da218e 2025/09/06 at 7:05 am Online Rows per …" at bounding box center [672, 387] width 668 height 411
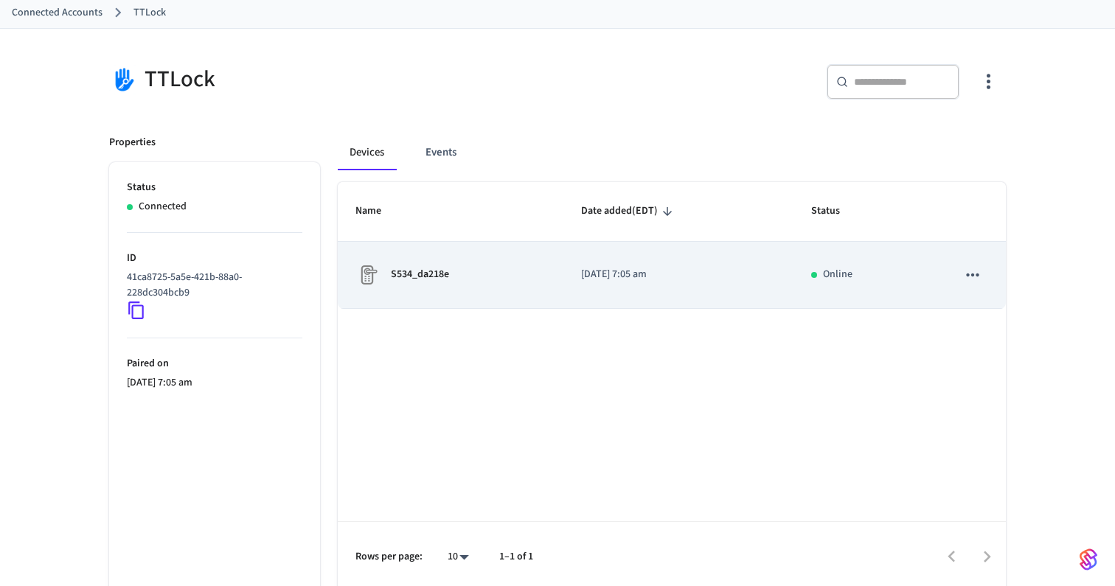
click at [972, 267] on icon "sticky table" at bounding box center [972, 275] width 19 height 19
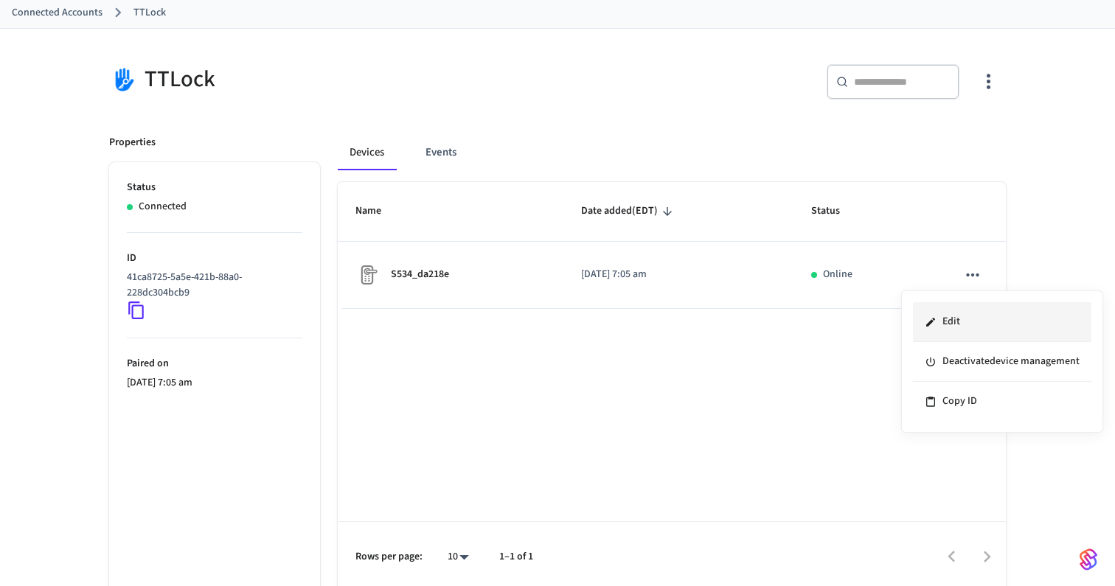
click at [953, 314] on li "Edit" at bounding box center [1002, 322] width 178 height 40
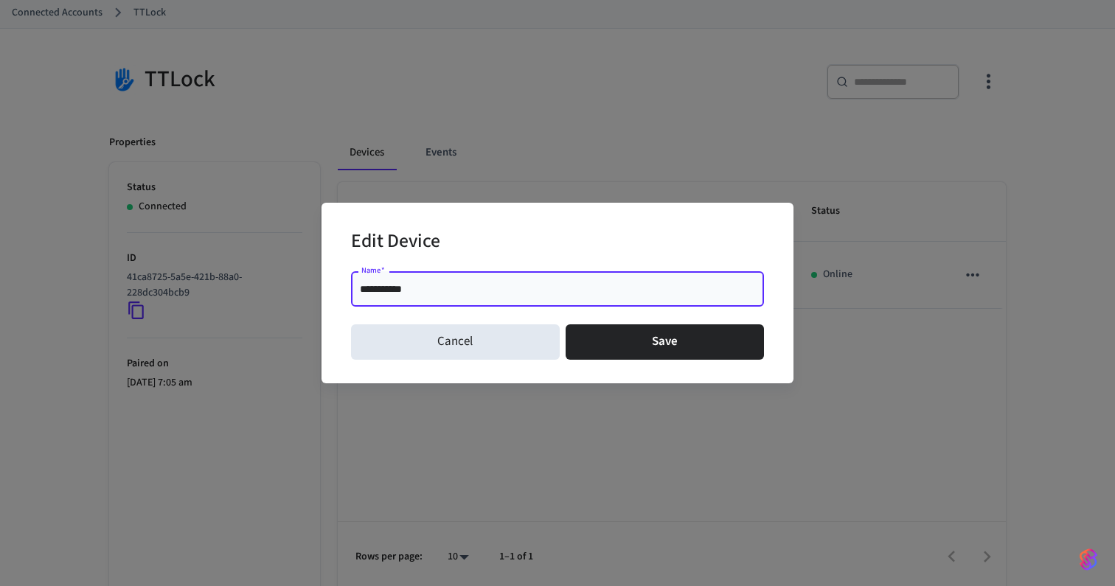
click at [757, 424] on div "**********" at bounding box center [557, 293] width 1115 height 586
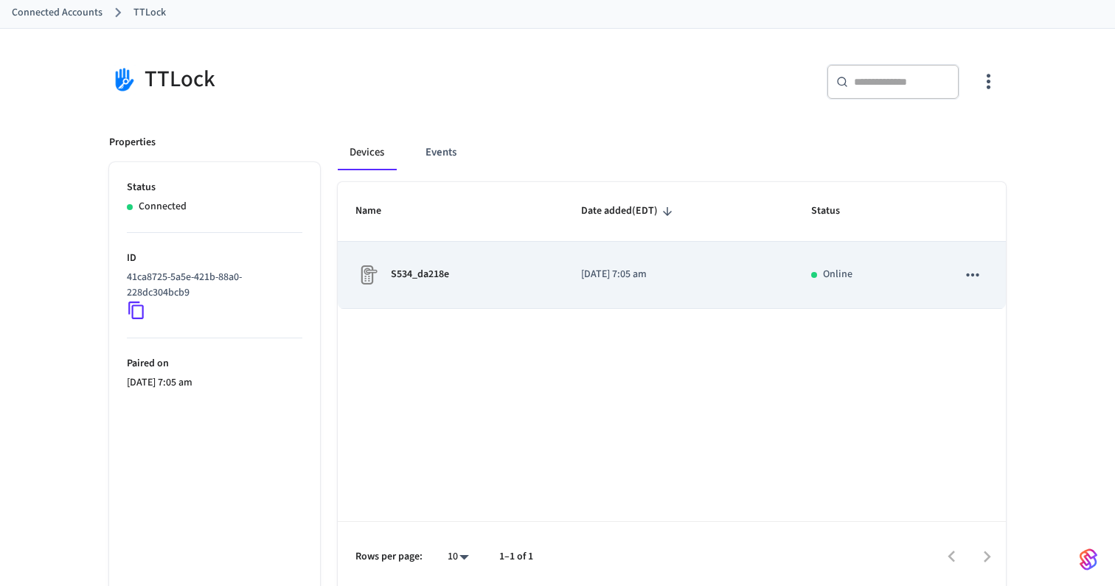
click at [437, 277] on p "S534_da218e" at bounding box center [420, 274] width 58 height 15
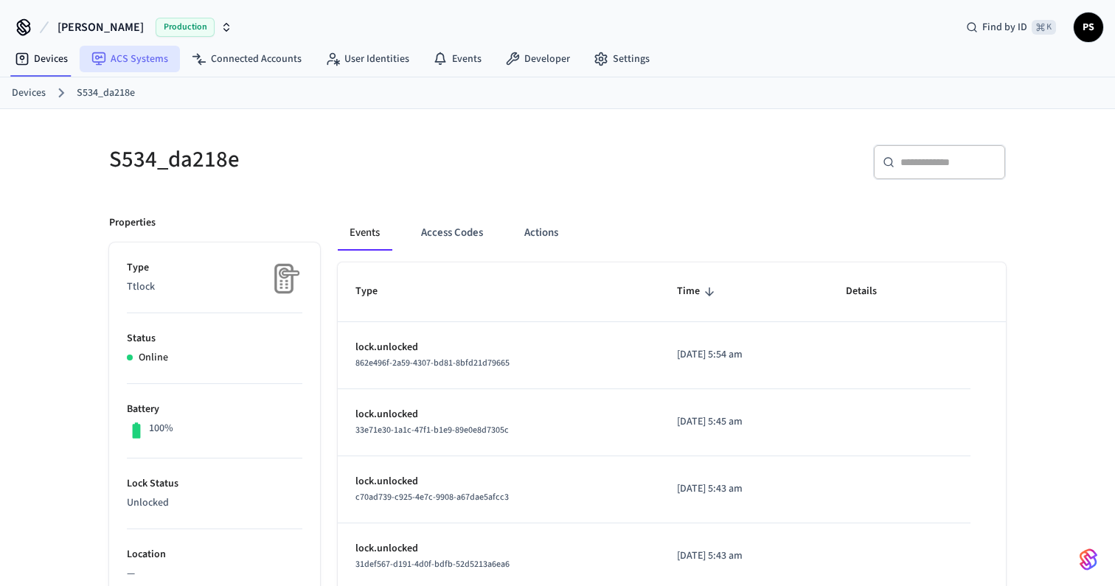
click at [142, 62] on link "ACS Systems" at bounding box center [130, 59] width 100 height 27
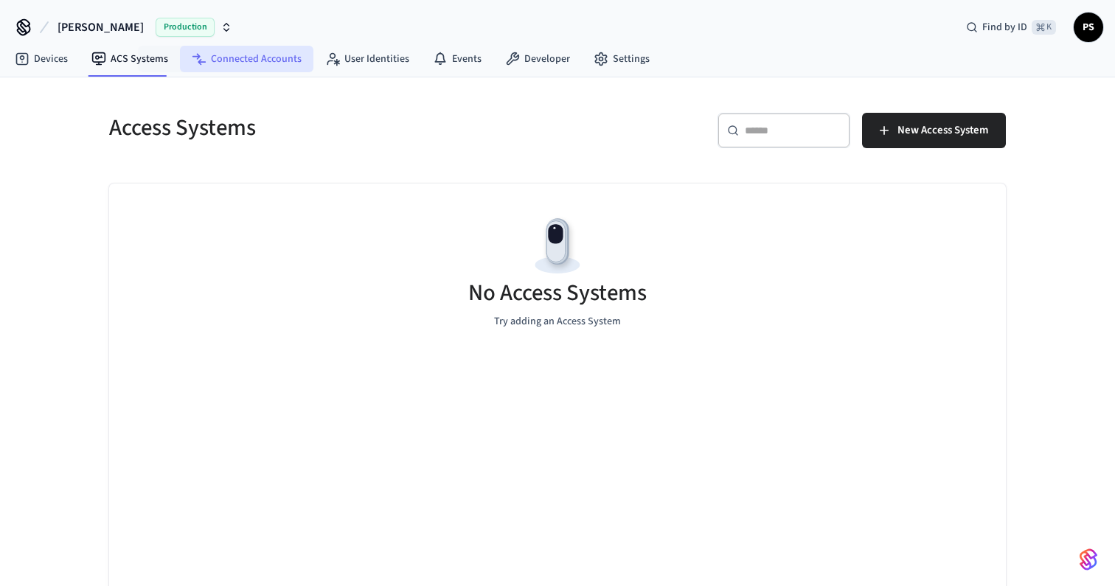
click at [250, 62] on link "Connected Accounts" at bounding box center [246, 59] width 133 height 27
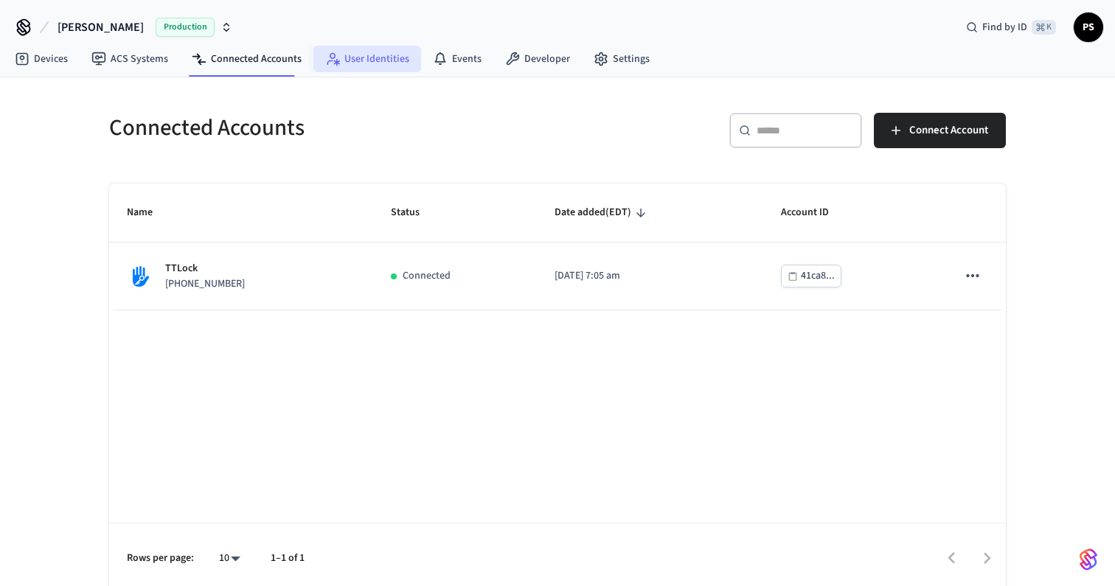
click at [356, 66] on link "User Identities" at bounding box center [367, 59] width 108 height 27
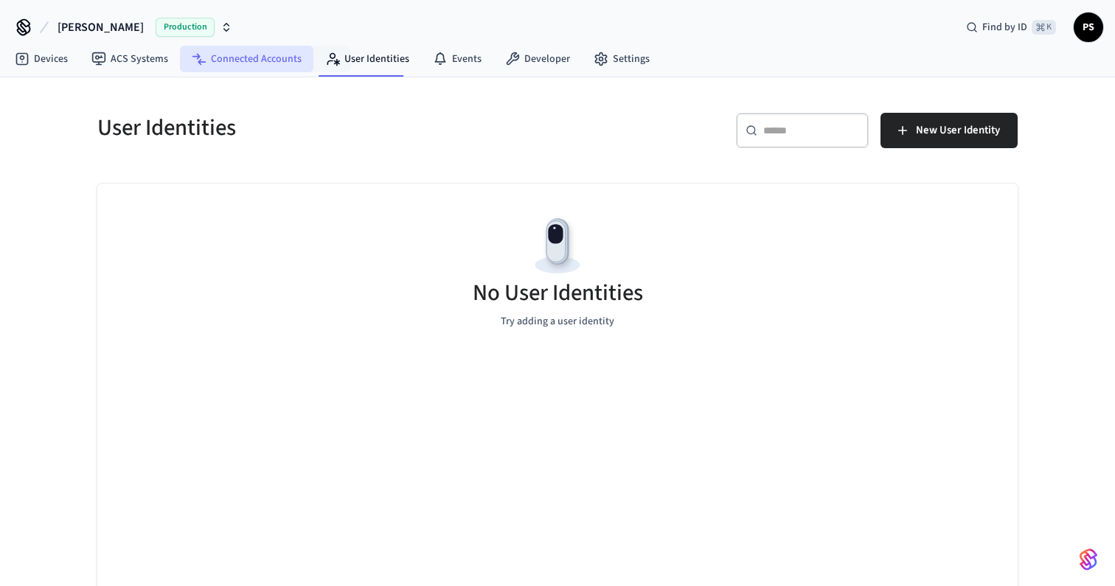
click at [262, 64] on link "Connected Accounts" at bounding box center [246, 59] width 133 height 27
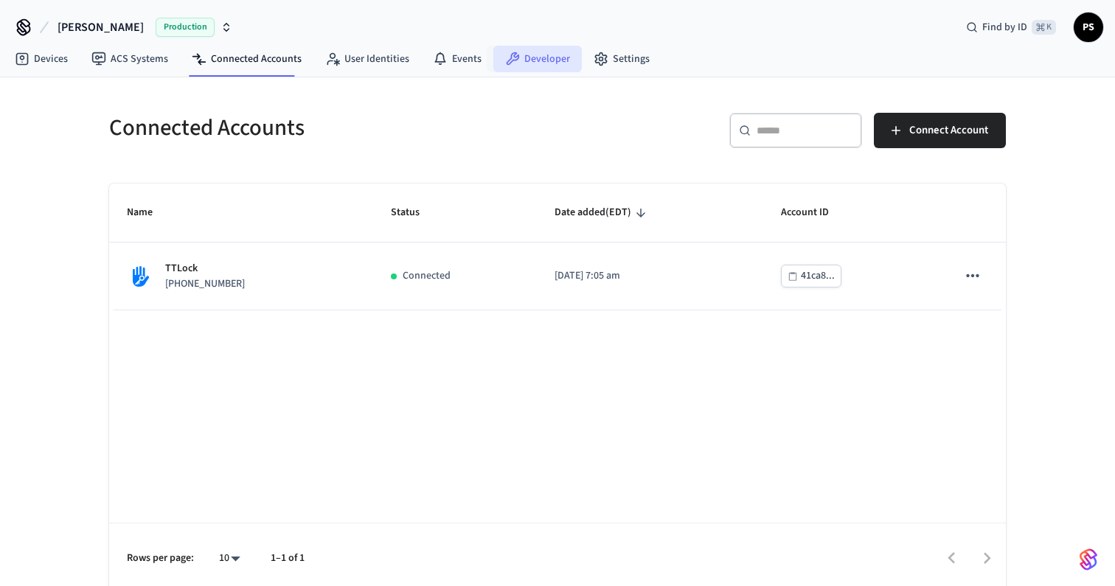
click at [543, 58] on link "Developer" at bounding box center [537, 59] width 89 height 27
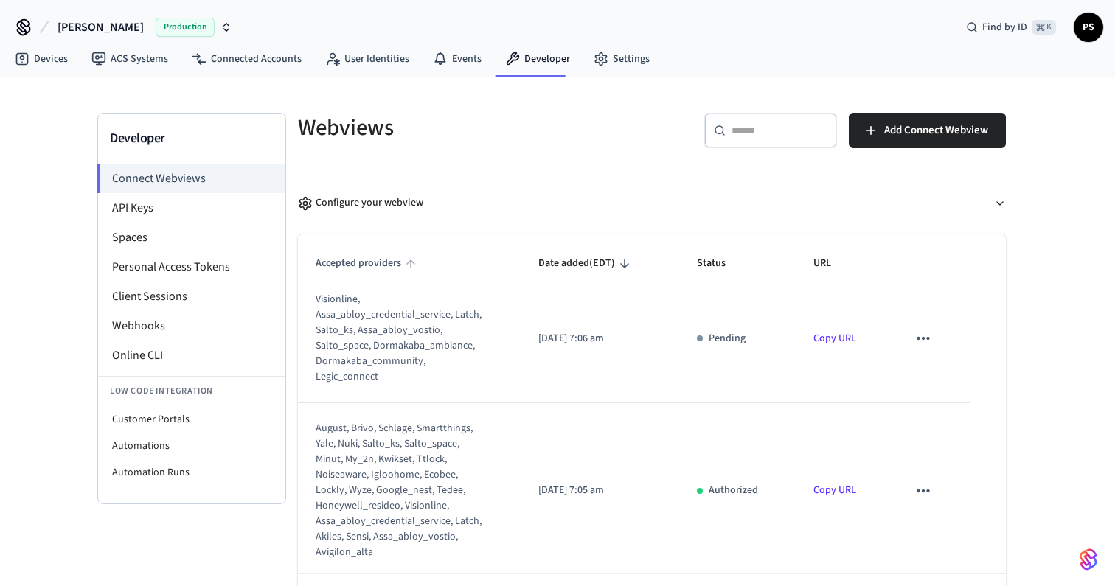
scroll to position [25, 0]
click at [146, 64] on link "ACS Systems" at bounding box center [130, 59] width 100 height 27
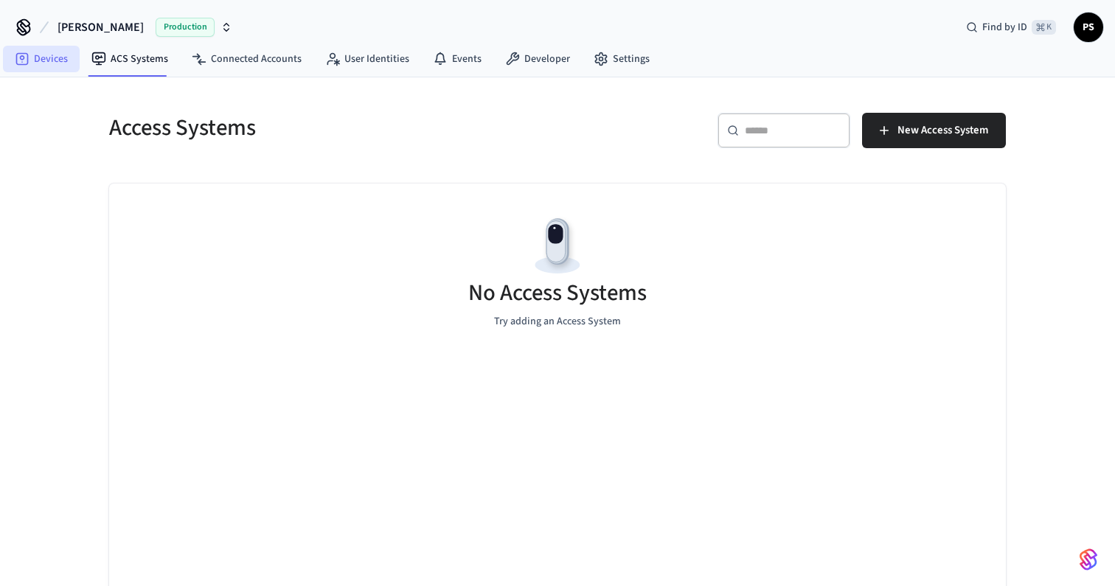
click at [67, 66] on link "Devices" at bounding box center [41, 59] width 77 height 27
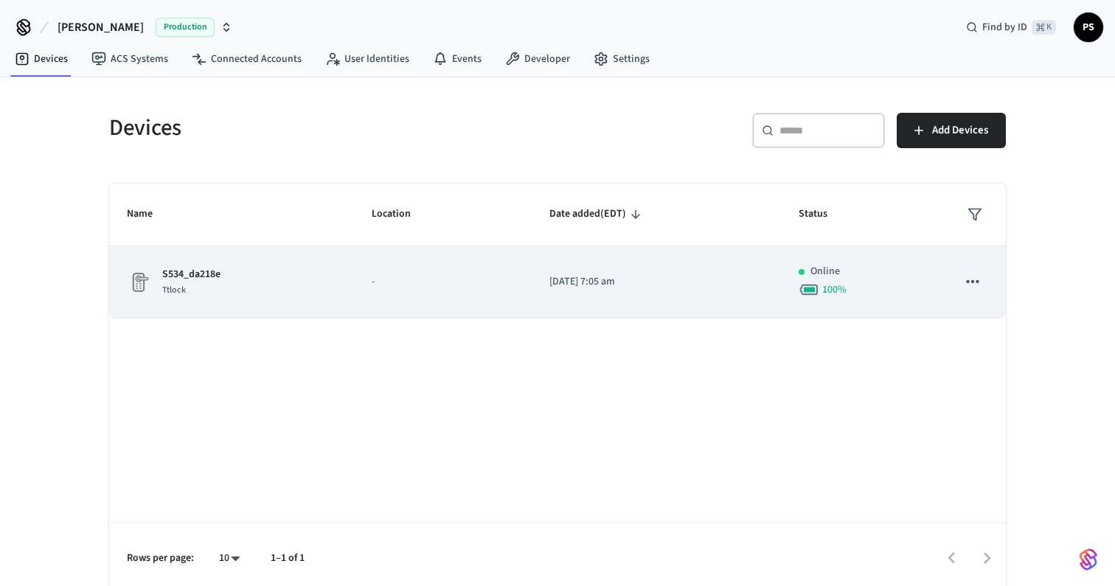
click at [171, 280] on p "S534_da218e" at bounding box center [191, 274] width 58 height 15
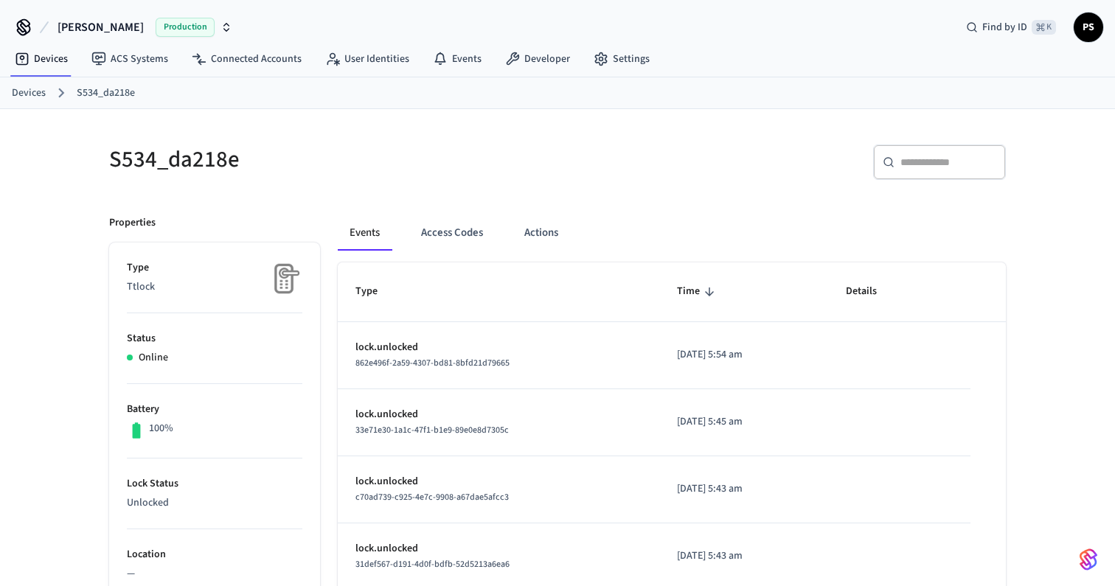
click at [535, 226] on button "Actions" at bounding box center [542, 232] width 58 height 35
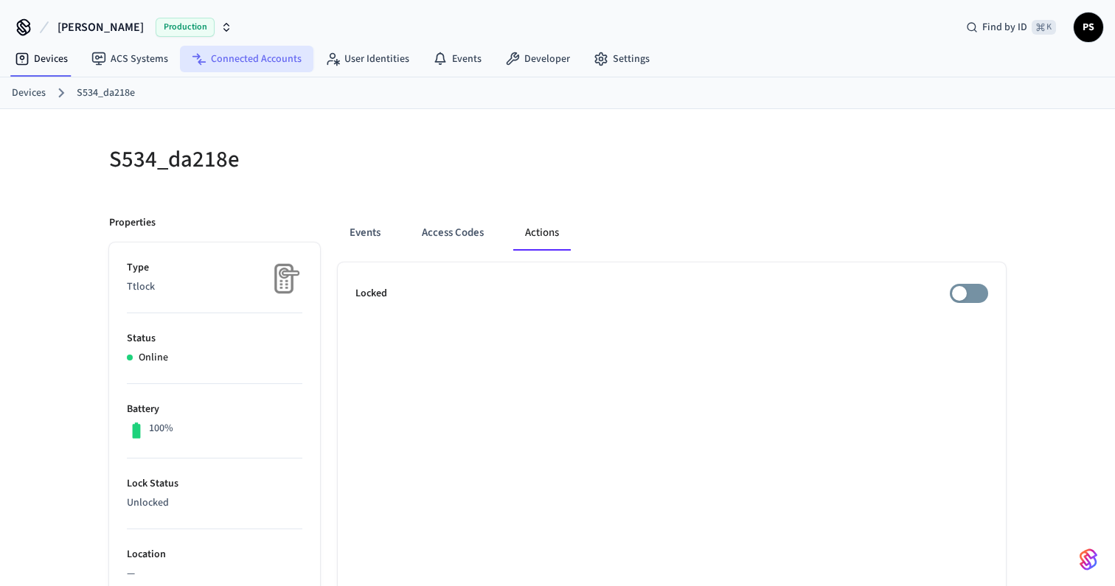
click at [274, 66] on link "Connected Accounts" at bounding box center [246, 59] width 133 height 27
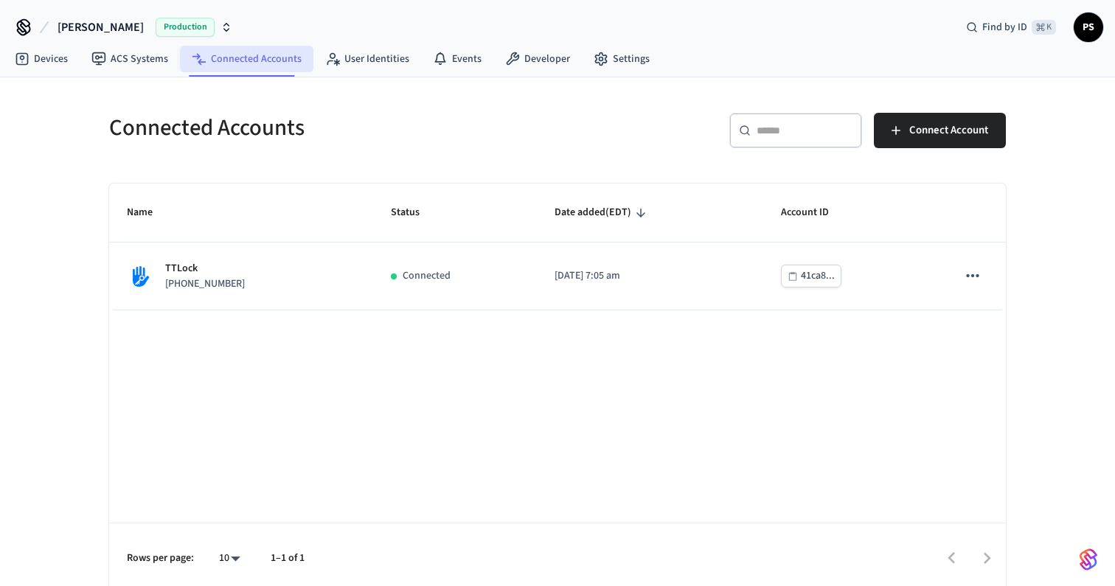
click at [180, 66] on link "Connected Accounts" at bounding box center [246, 59] width 133 height 27
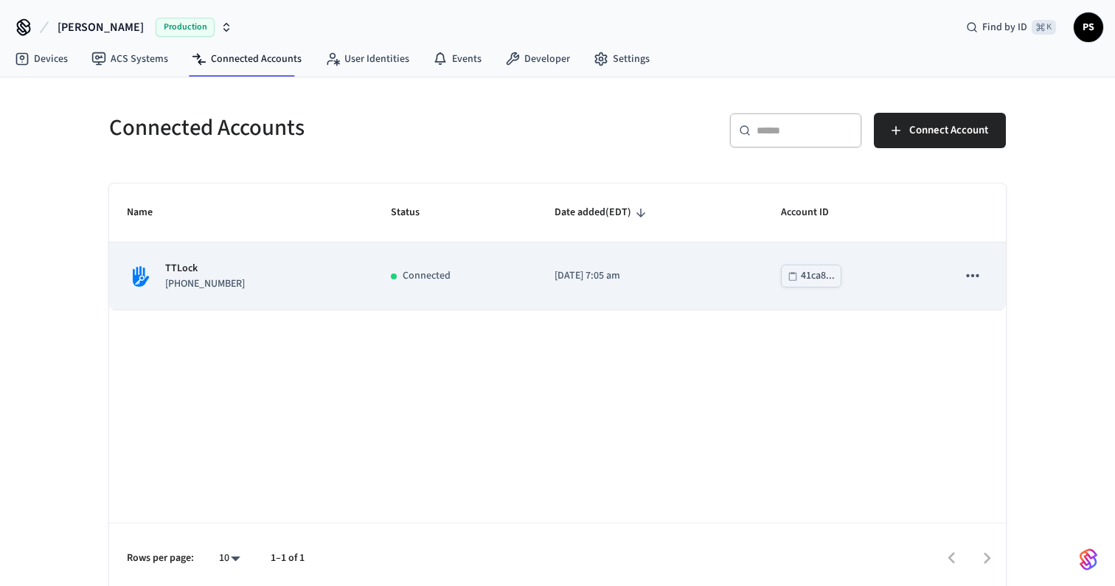
click at [845, 274] on td "41ca8..." at bounding box center [851, 276] width 176 height 67
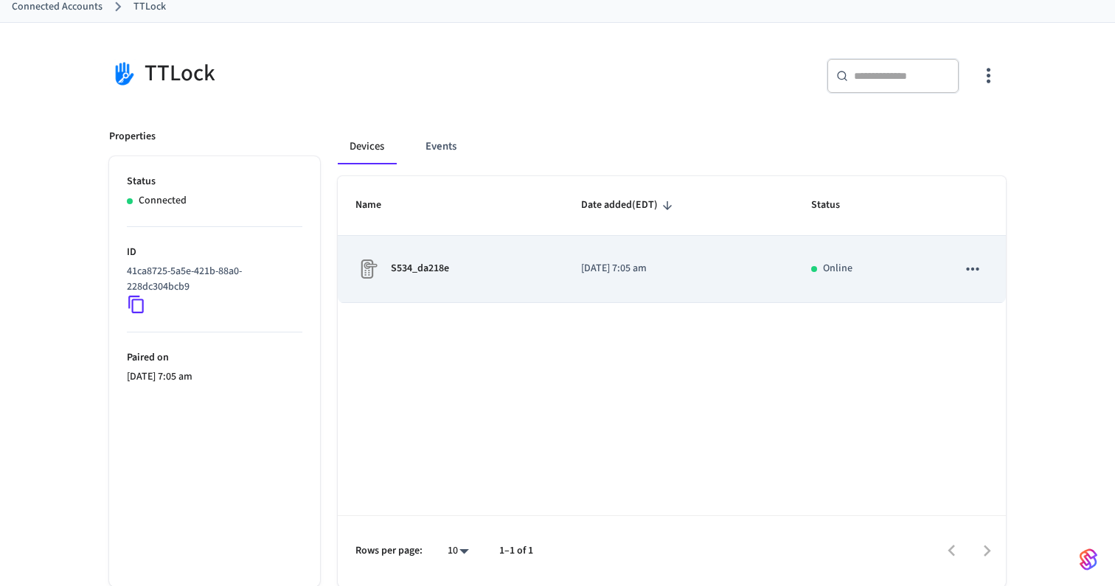
scroll to position [73, 0]
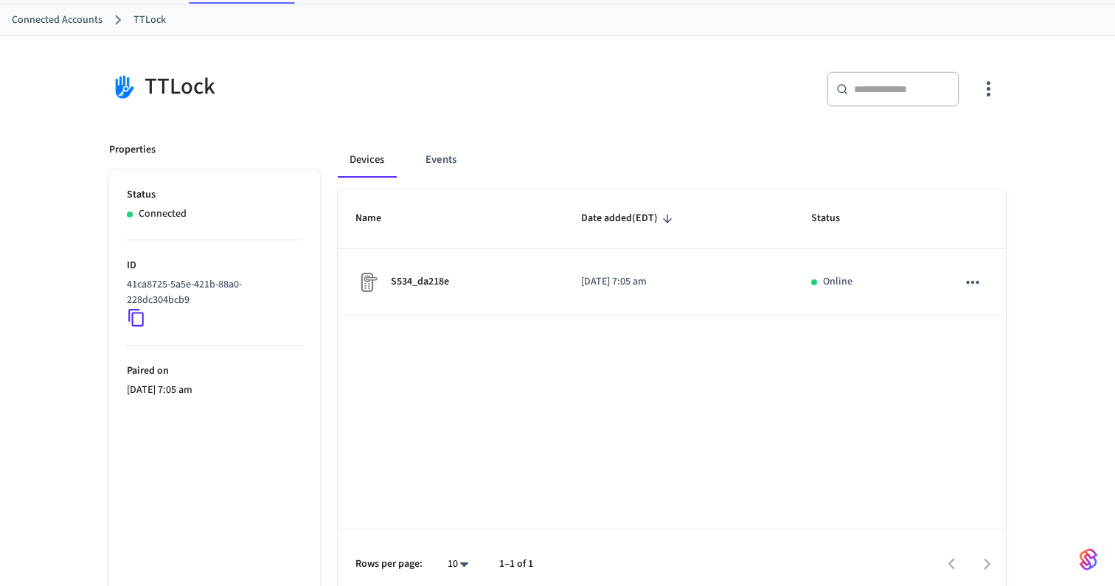
click at [926, 94] on input "text" at bounding box center [902, 89] width 96 height 15
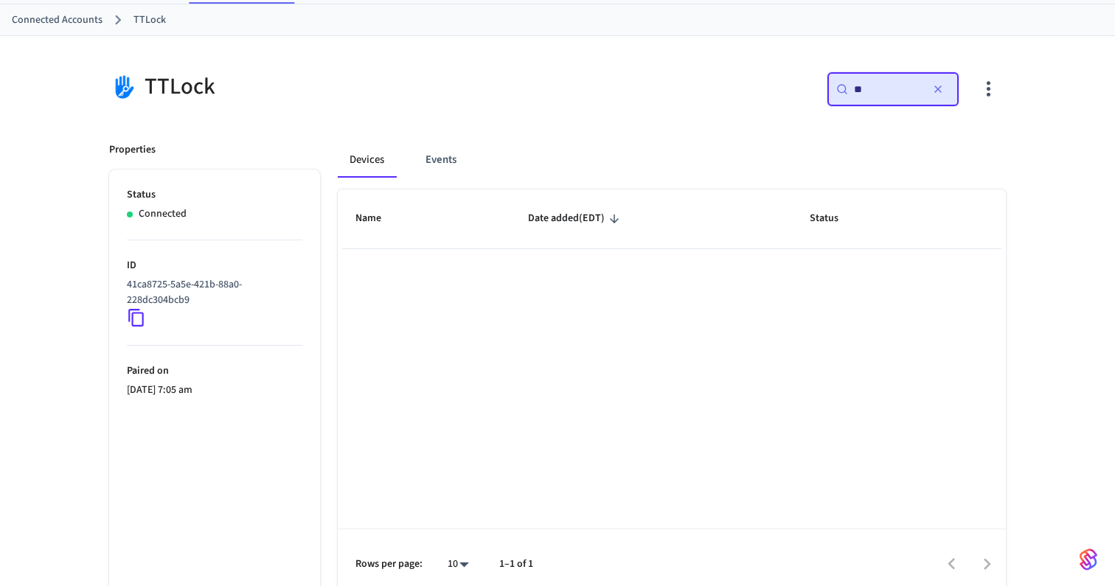
type input "*"
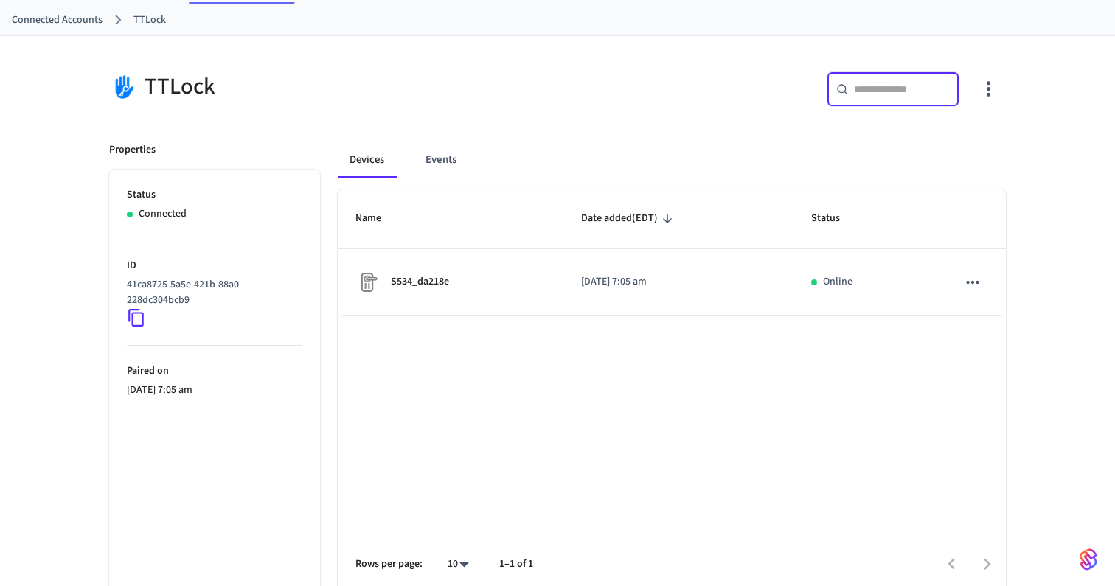
scroll to position [0, 0]
